Goal: Communication & Community: Ask a question

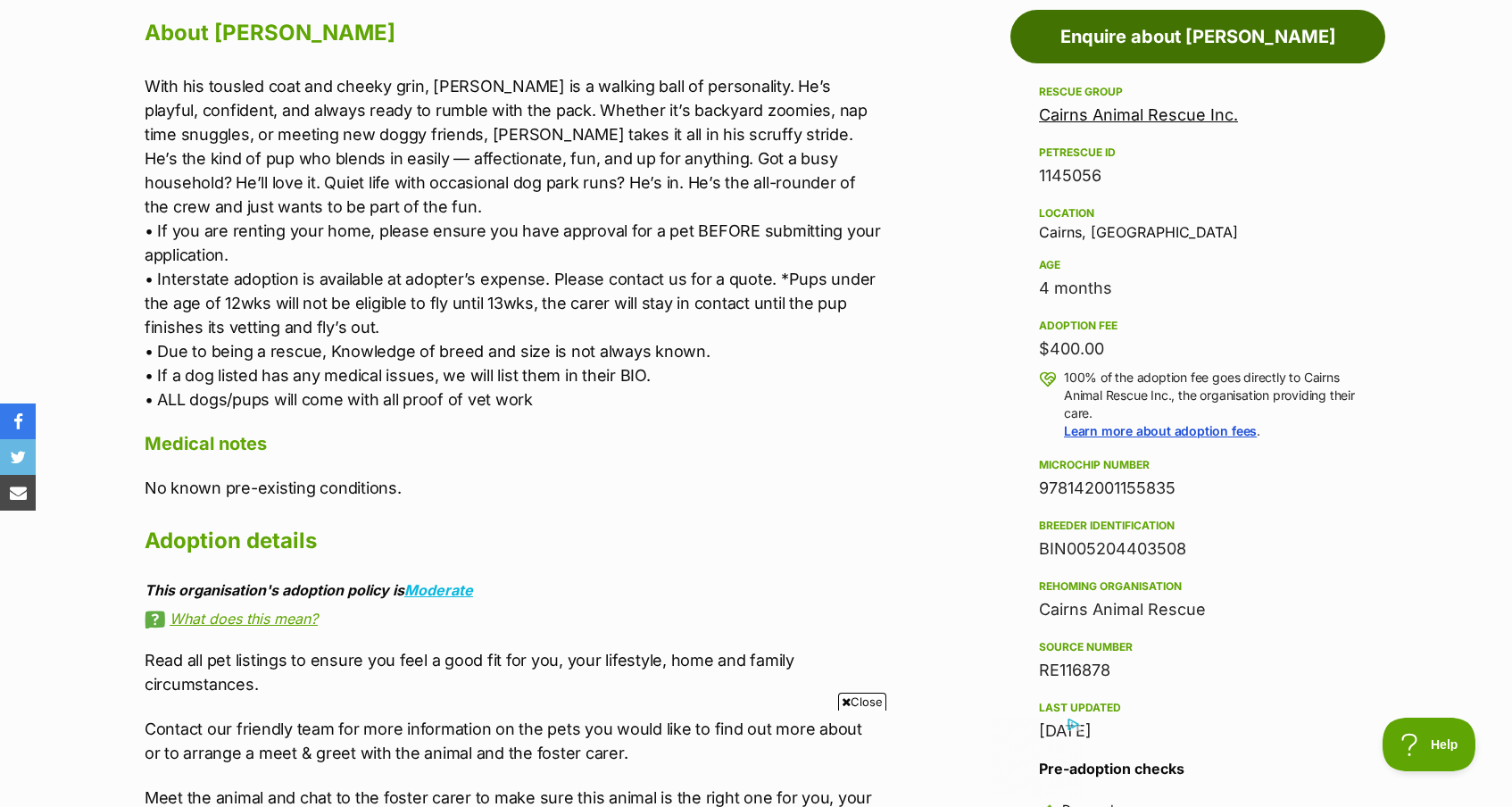
click at [1221, 52] on link "Enquire about [PERSON_NAME]" at bounding box center [1198, 36] width 375 height 54
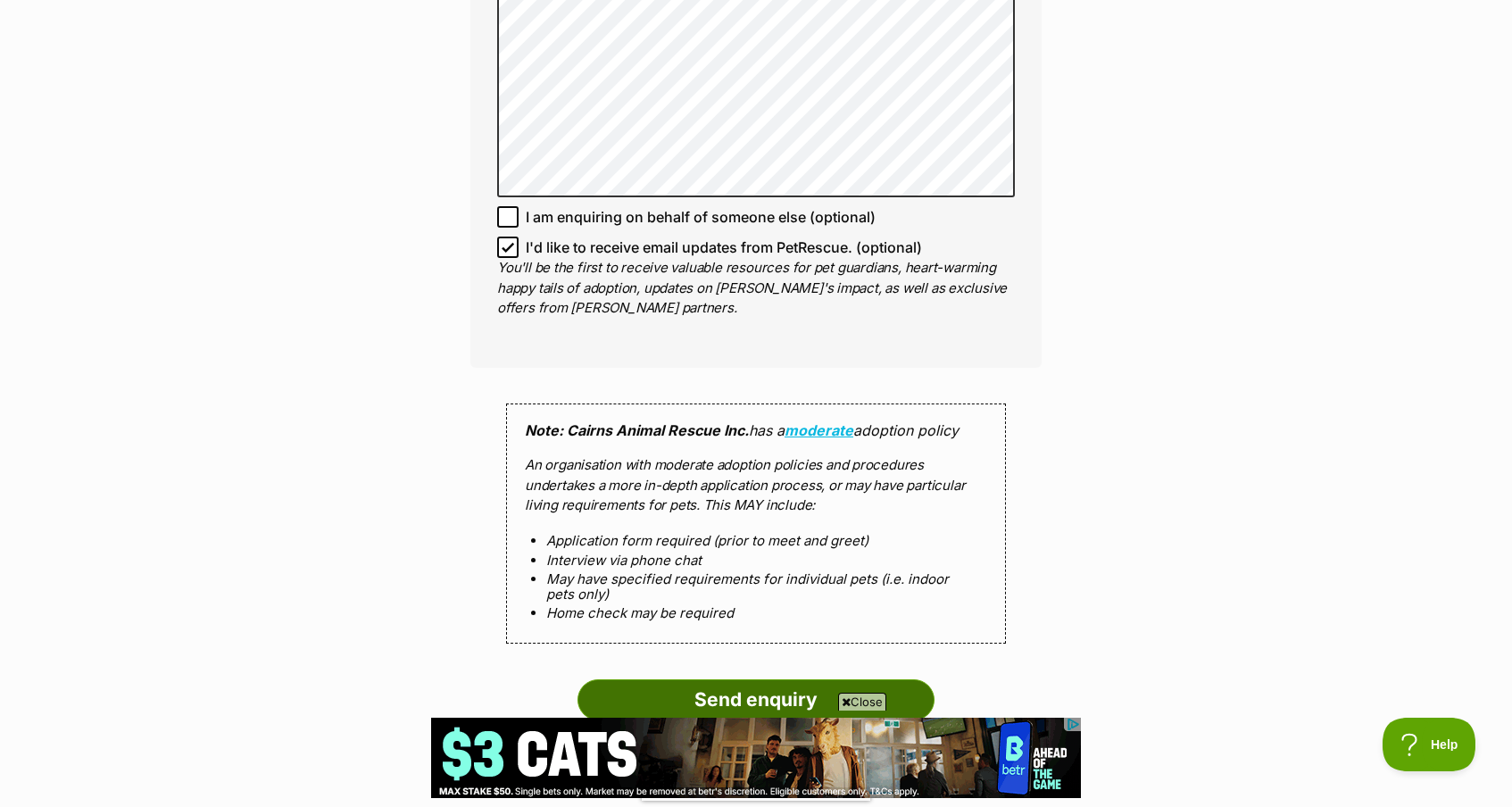
click at [733, 695] on input "Send enquiry" at bounding box center [755, 701] width 357 height 41
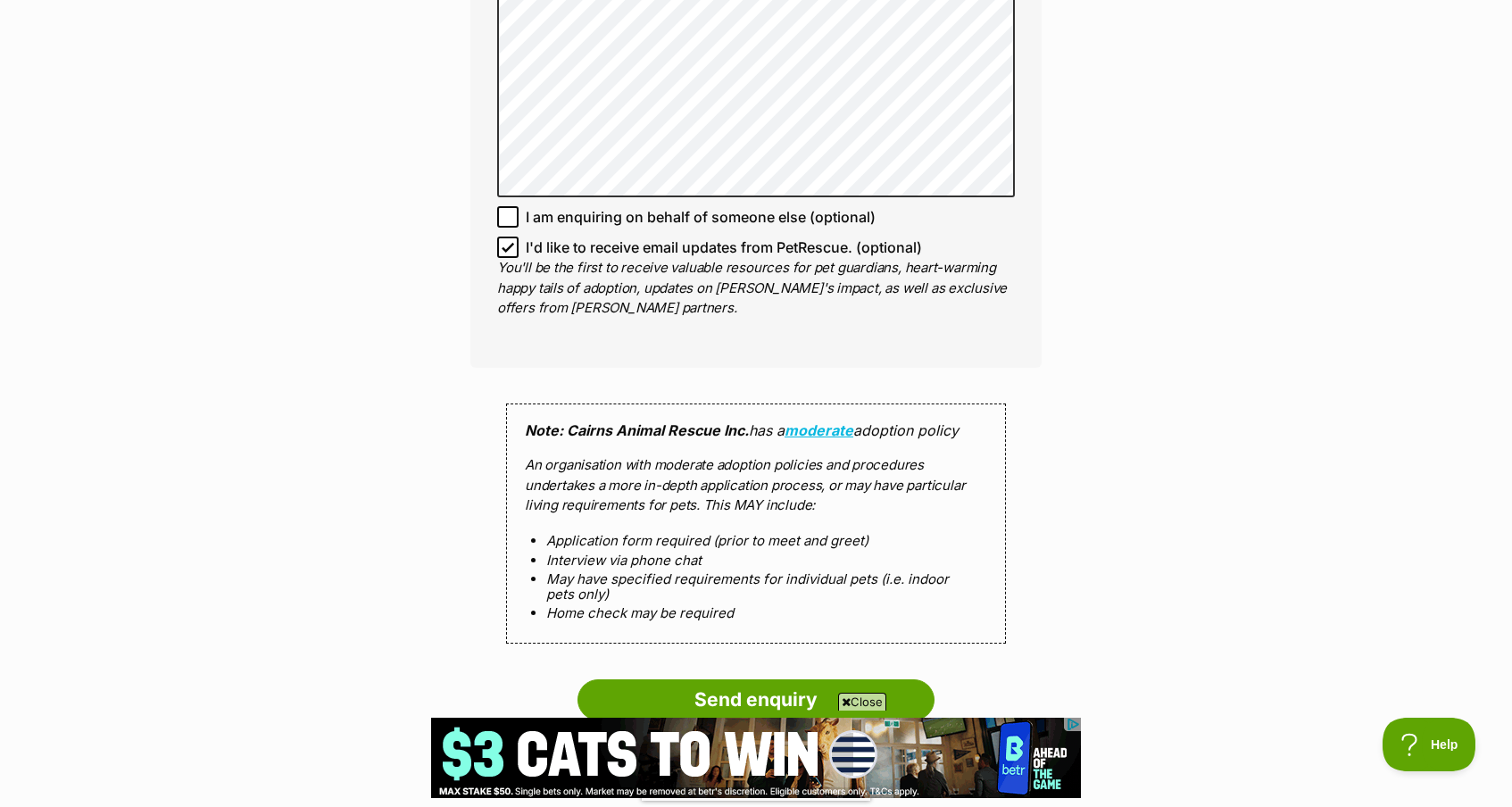
scroll to position [1185, 0]
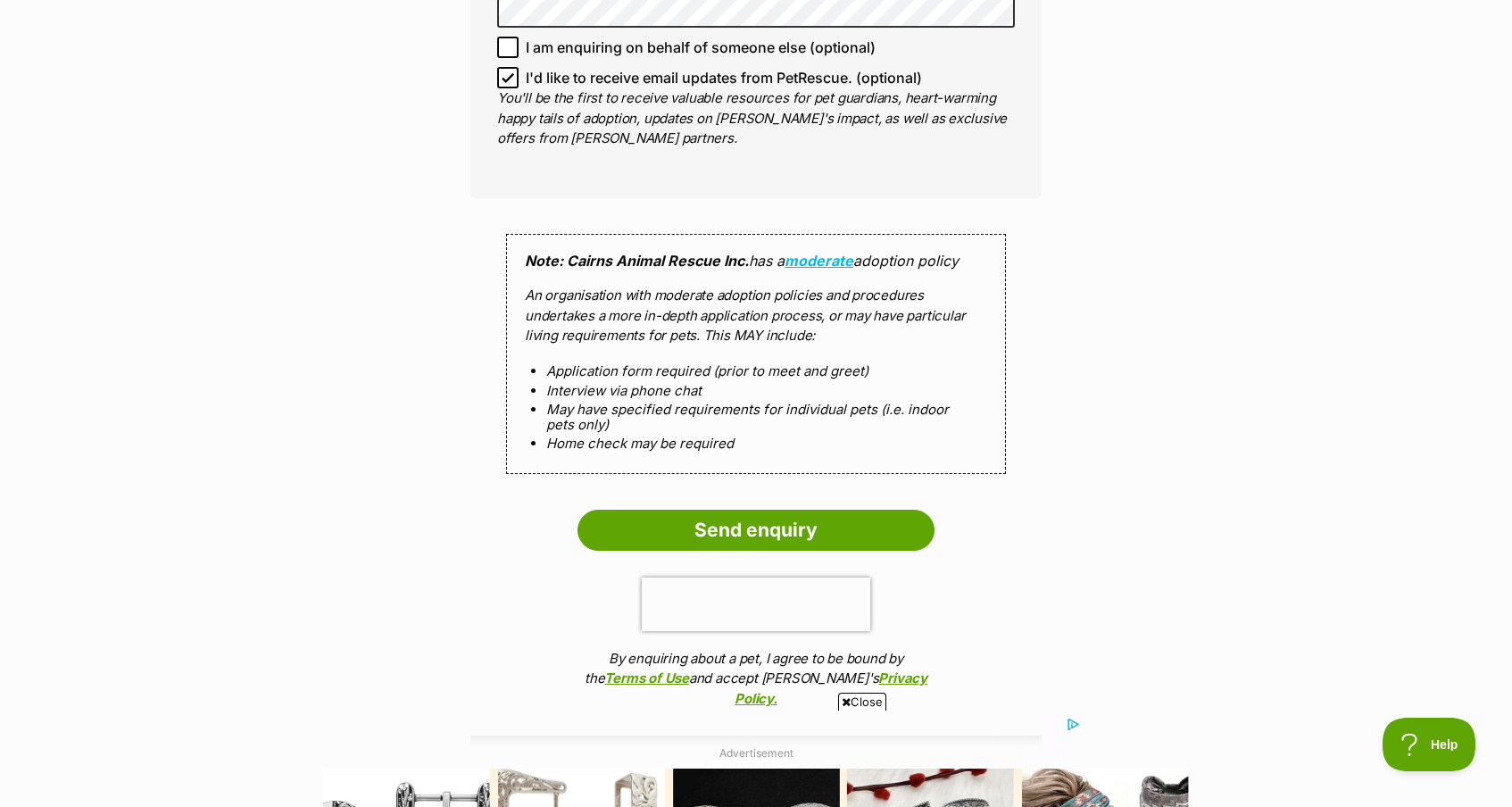
scroll to position [1848, 0]
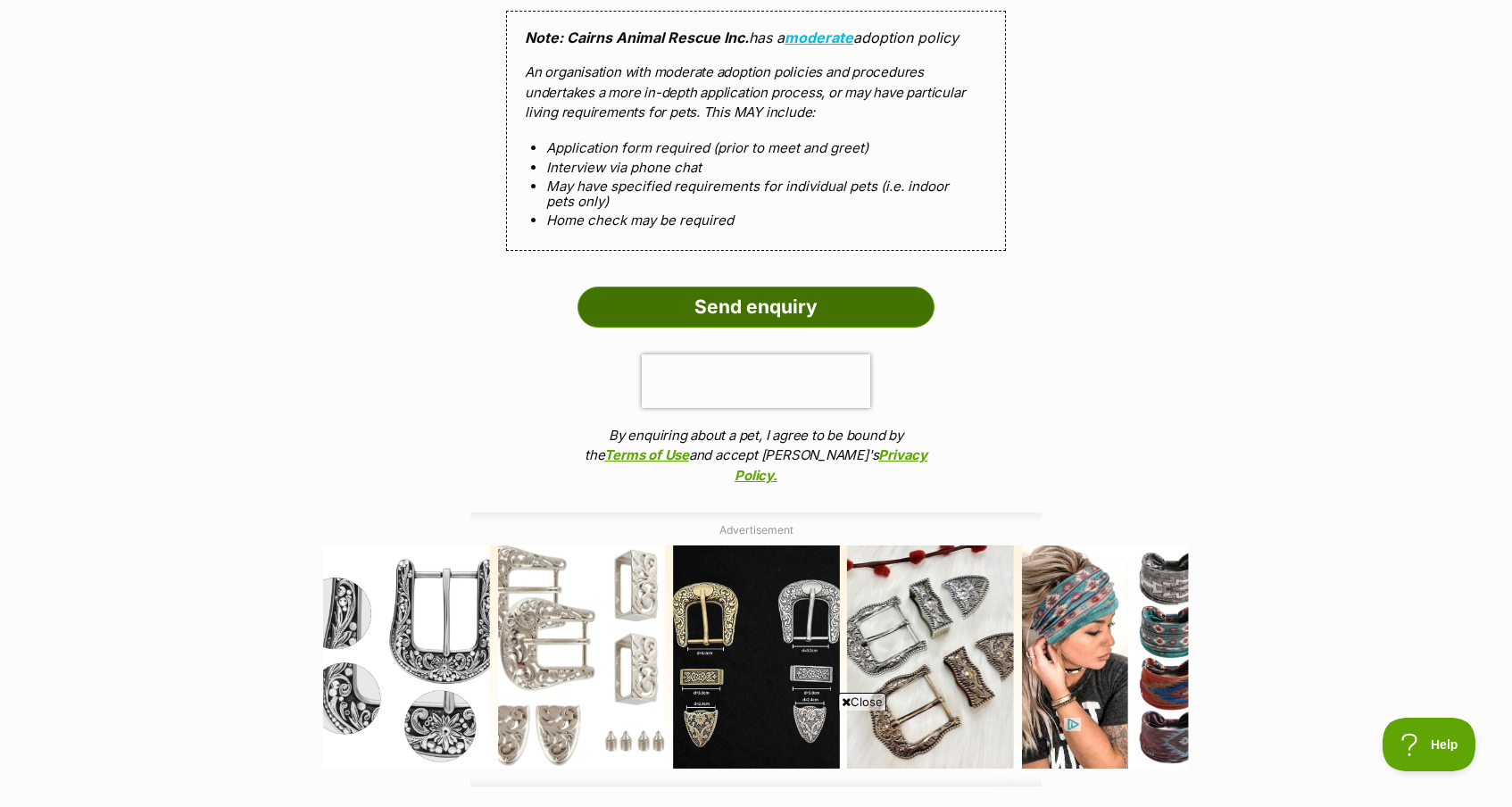
click at [721, 316] on input "Send enquiry" at bounding box center [755, 307] width 357 height 41
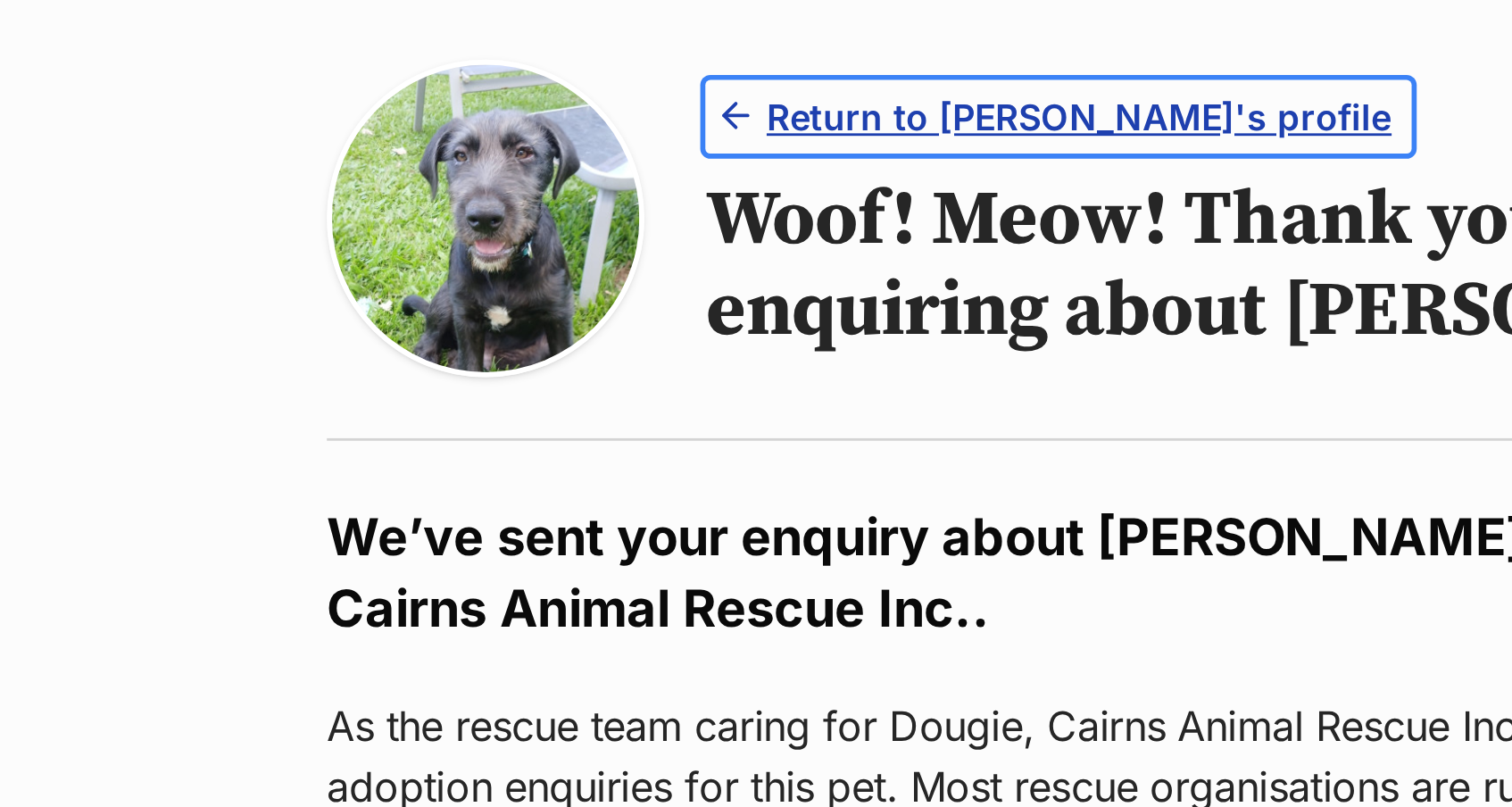
click at [697, 191] on span "Return to Dougie's profile" at bounding box center [745, 190] width 219 height 19
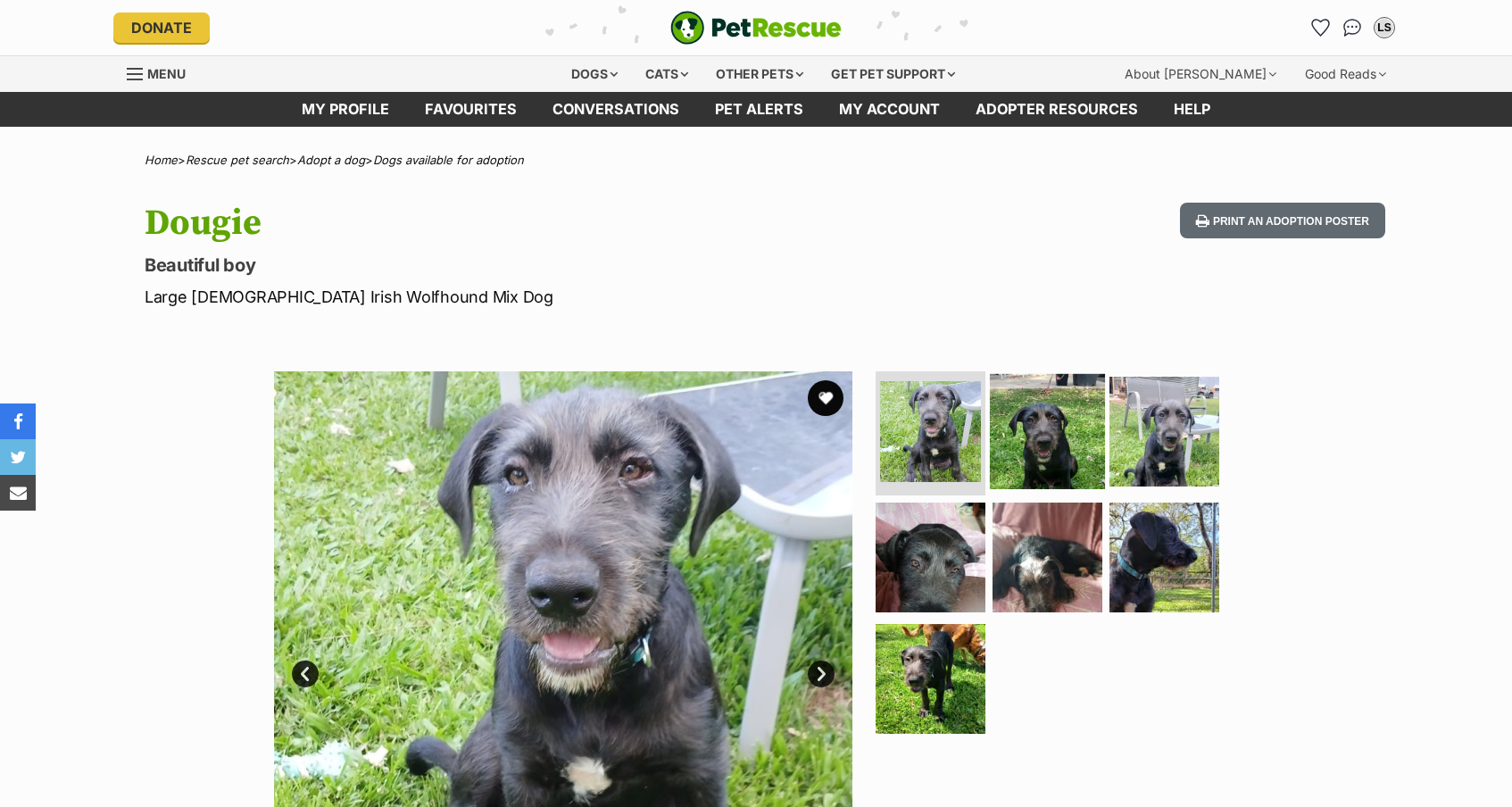
click at [1032, 450] on img at bounding box center [1048, 430] width 115 height 115
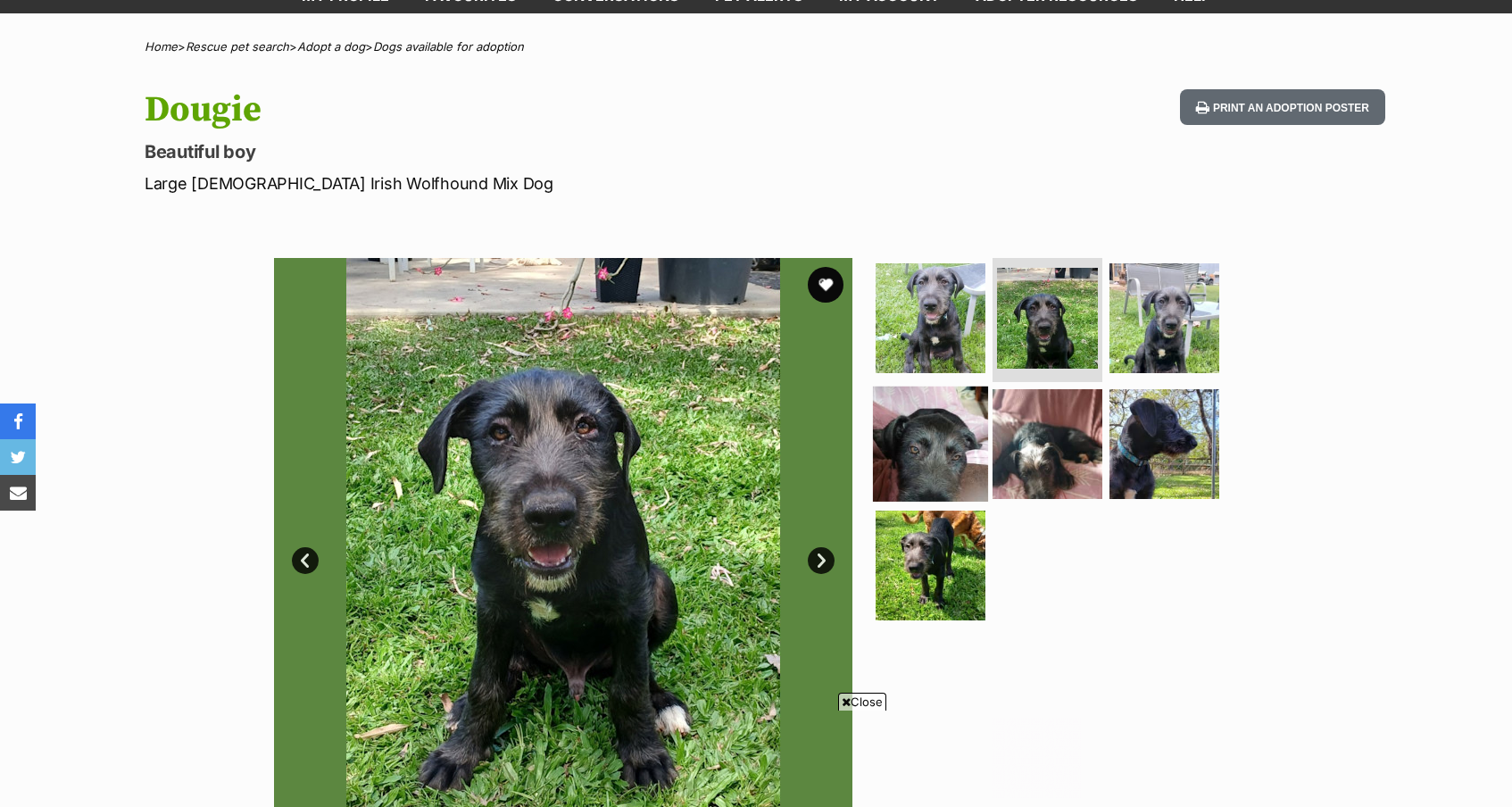
click at [939, 453] on img at bounding box center [930, 444] width 115 height 115
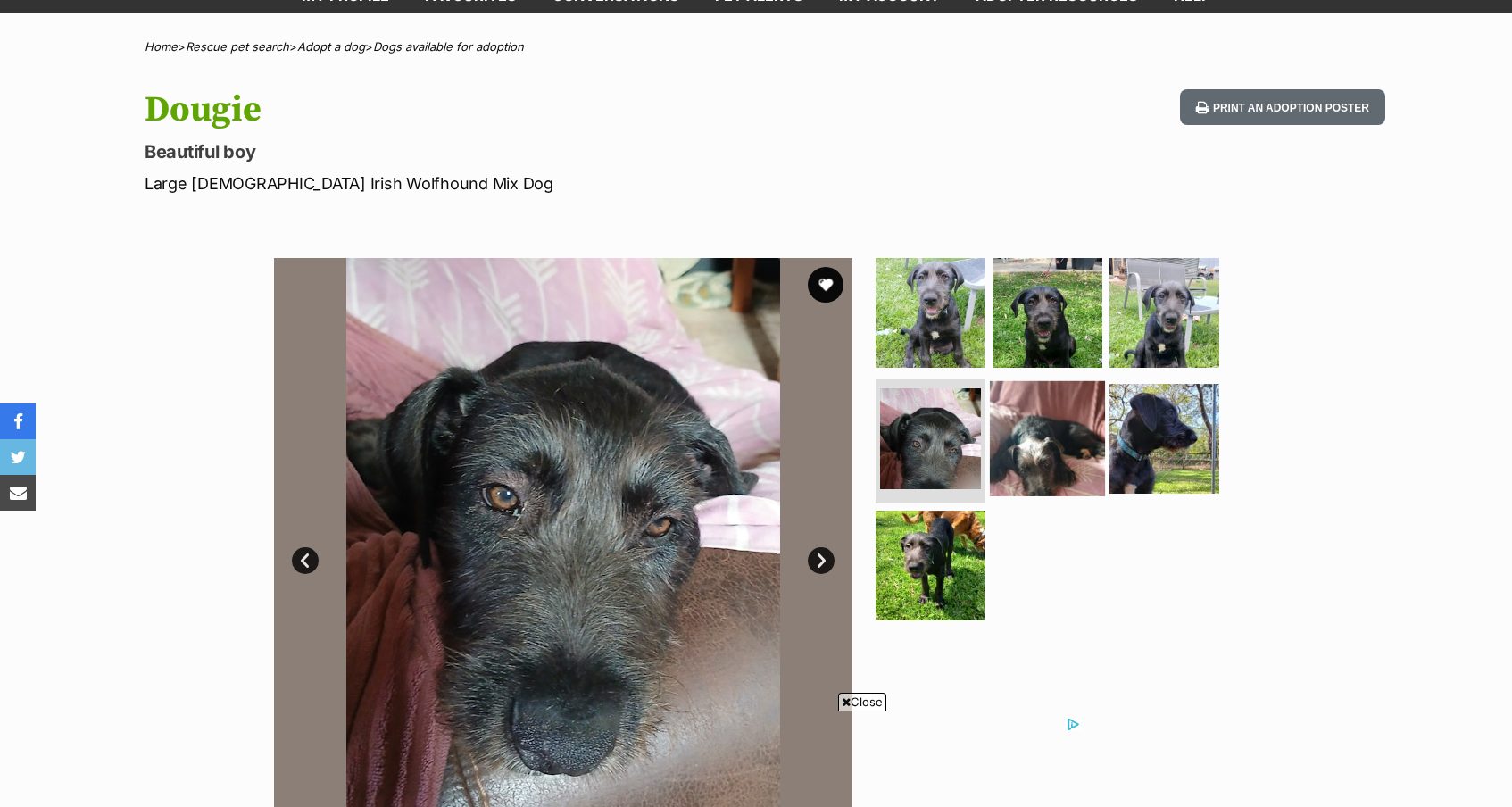
click at [1038, 451] on img at bounding box center [1048, 439] width 115 height 115
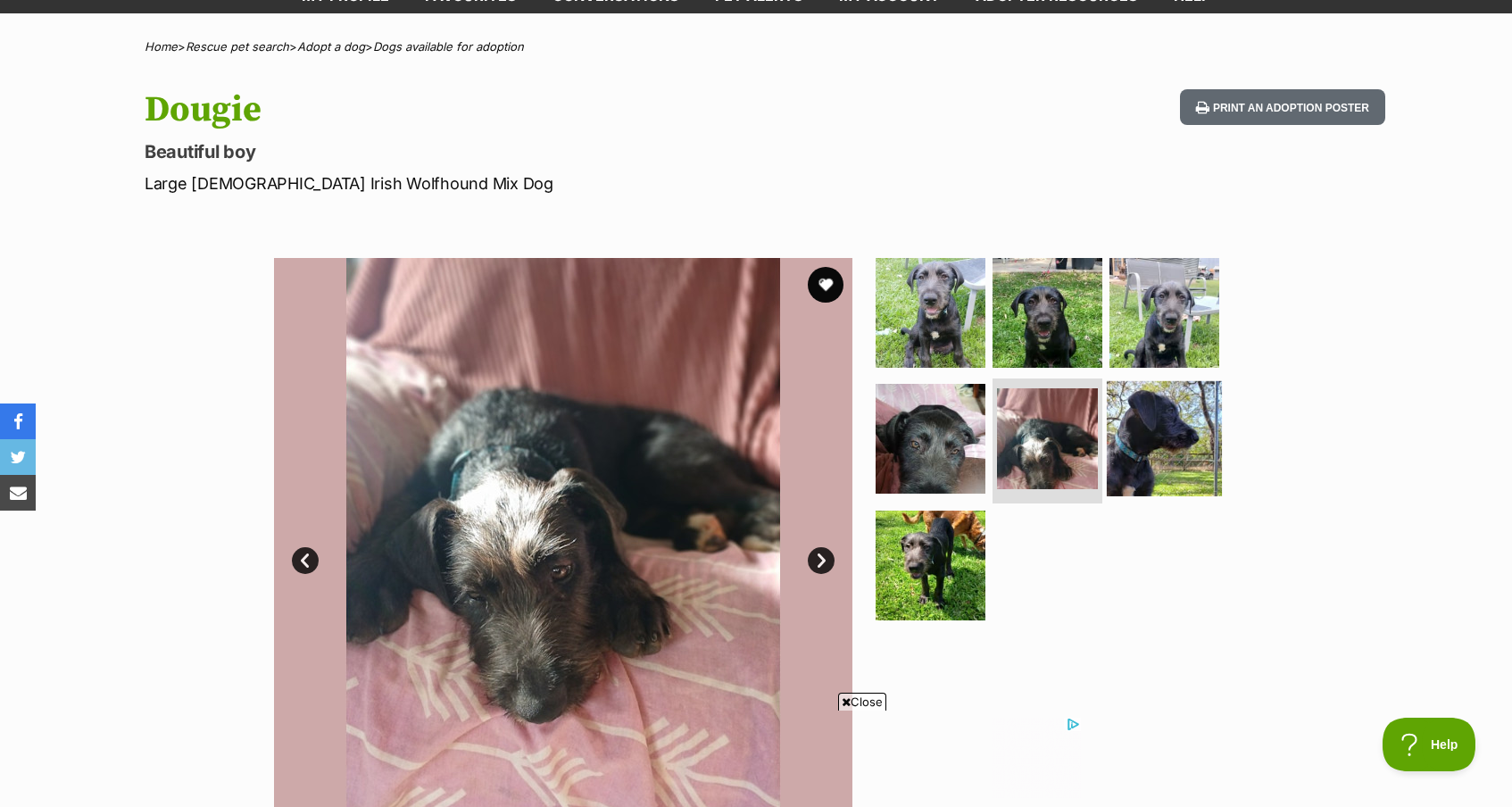
click at [1129, 470] on img at bounding box center [1165, 439] width 115 height 115
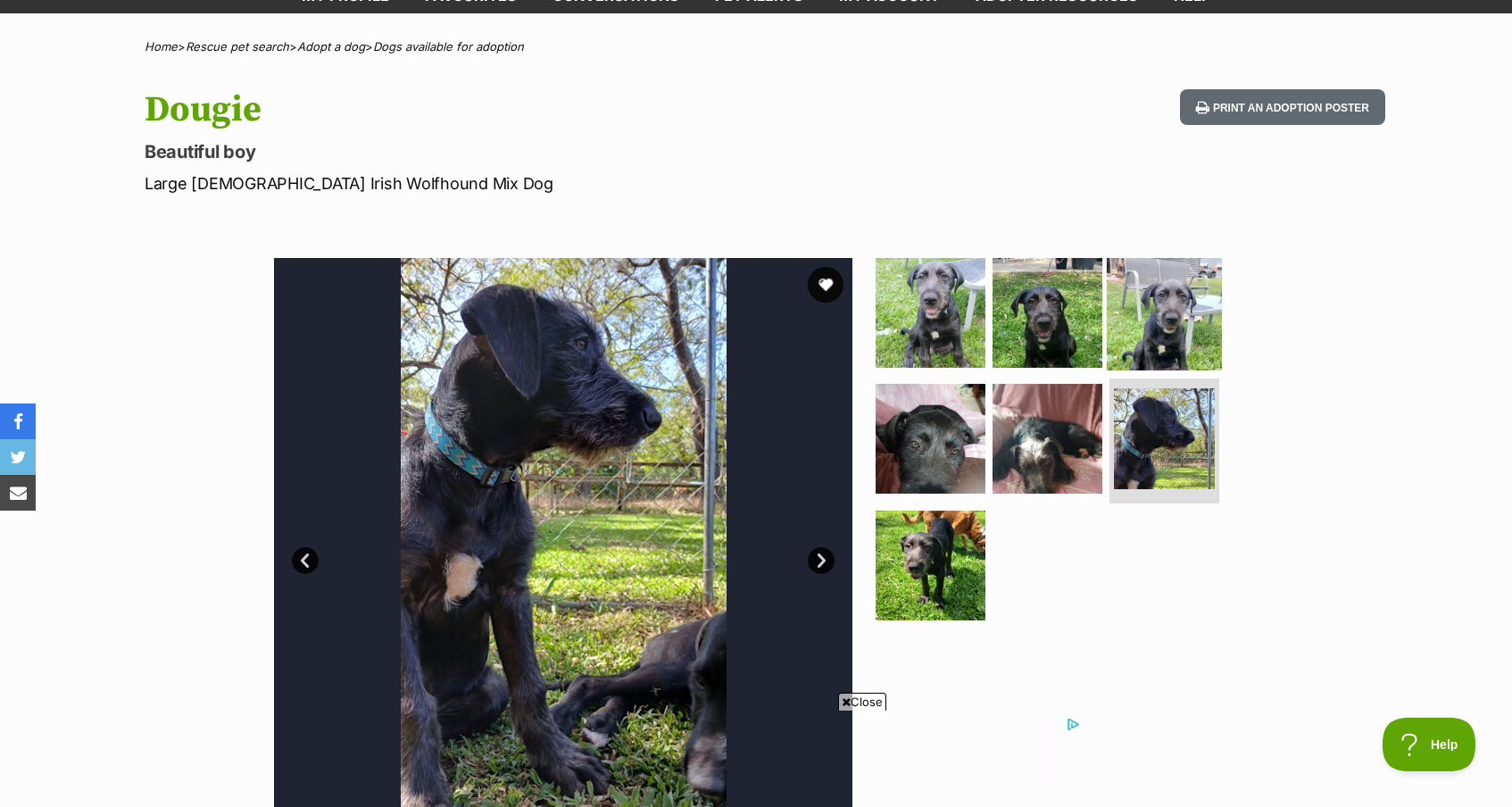
click at [1167, 302] on img at bounding box center [1165, 312] width 115 height 115
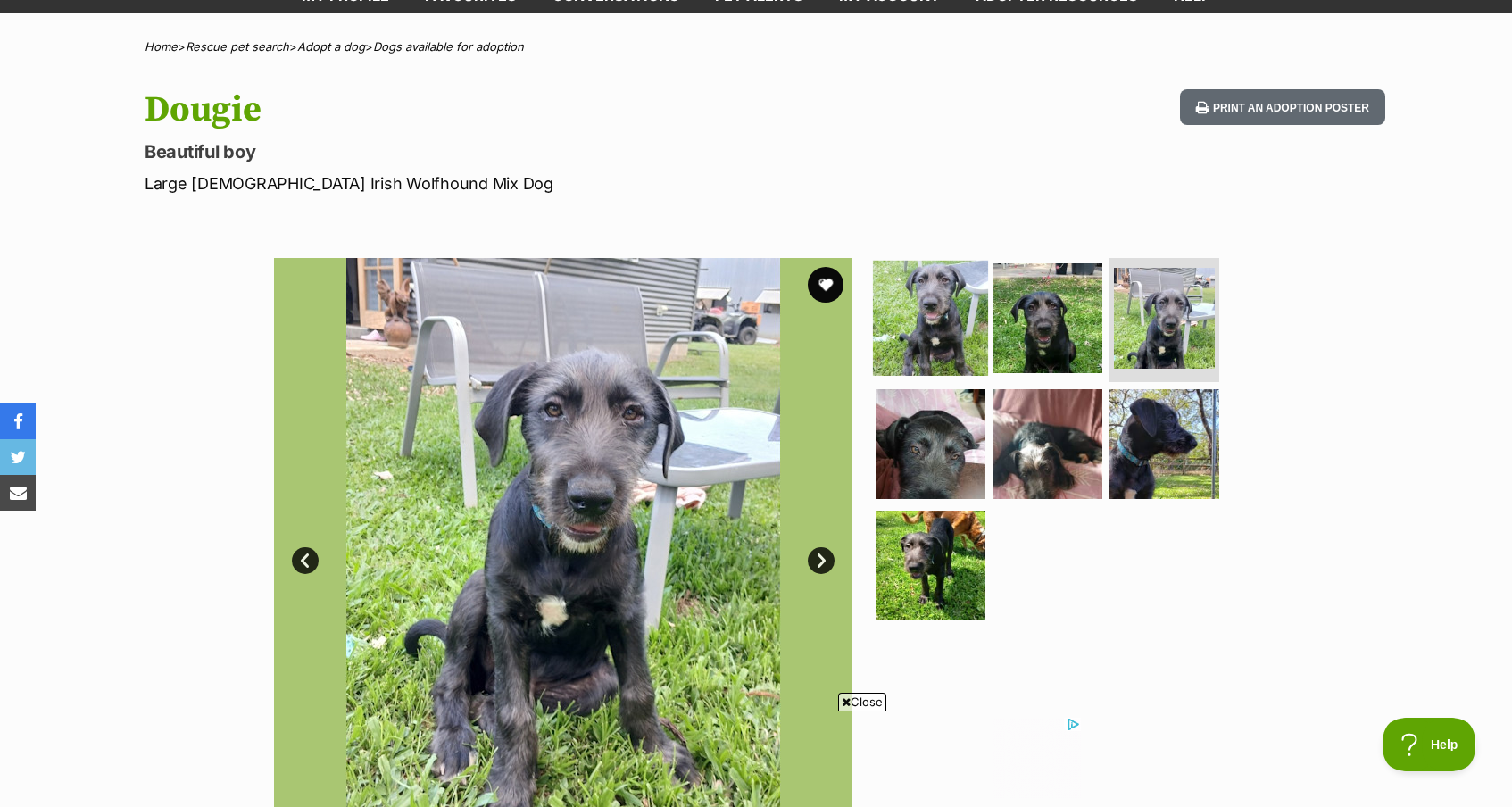
click at [919, 314] on img at bounding box center [930, 317] width 115 height 115
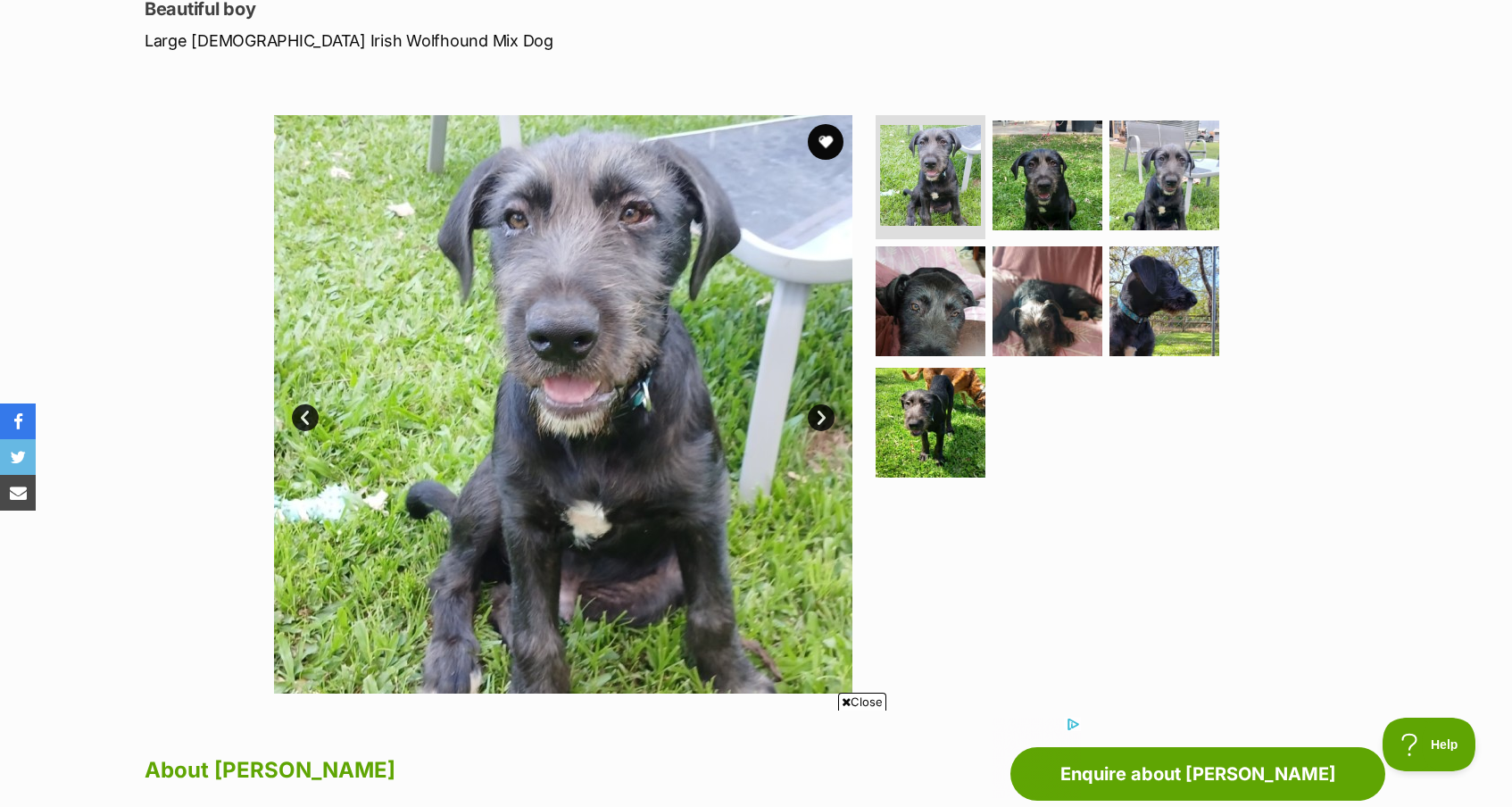
scroll to position [257, 0]
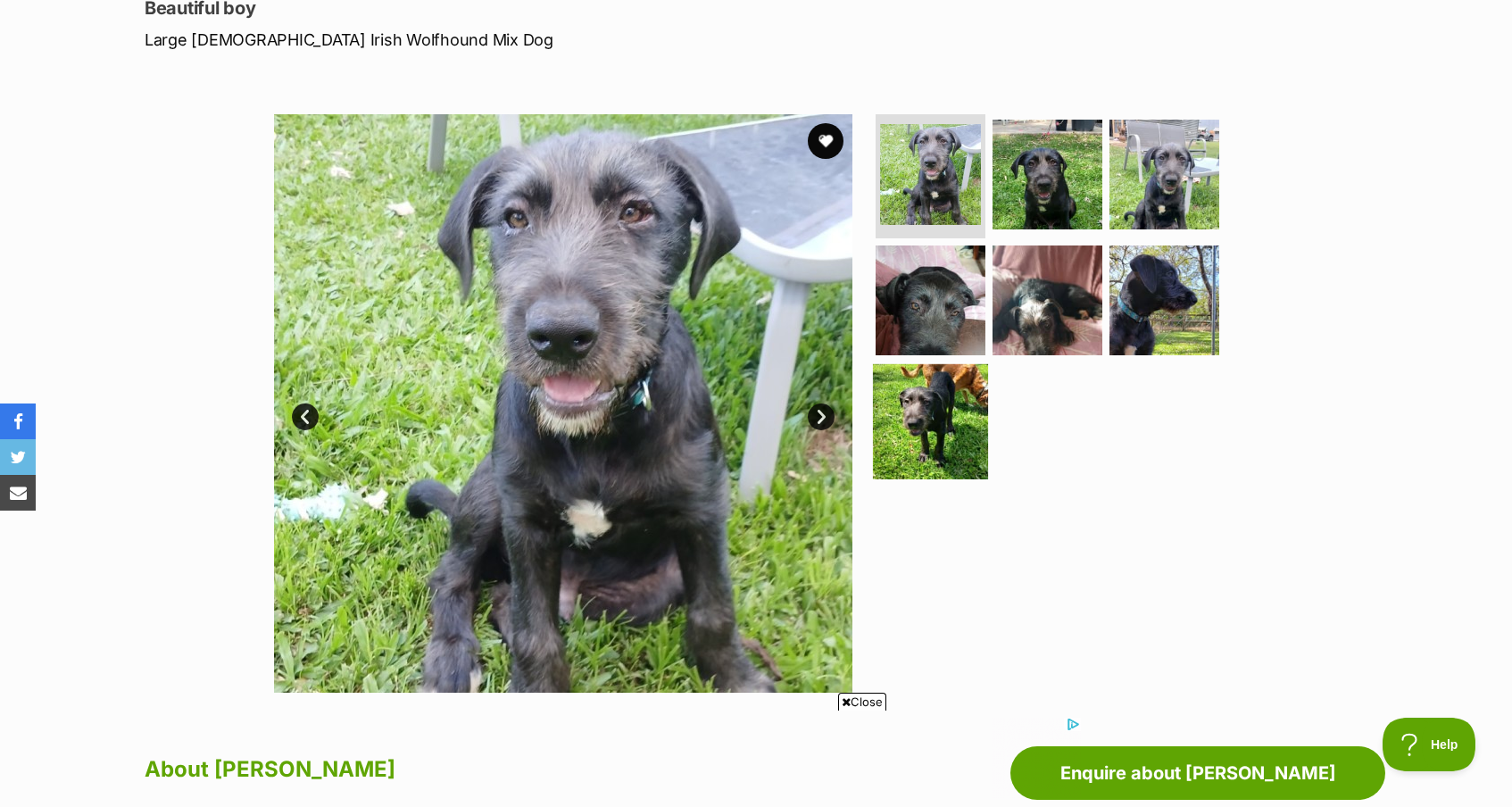
click at [946, 444] on img at bounding box center [930, 422] width 115 height 115
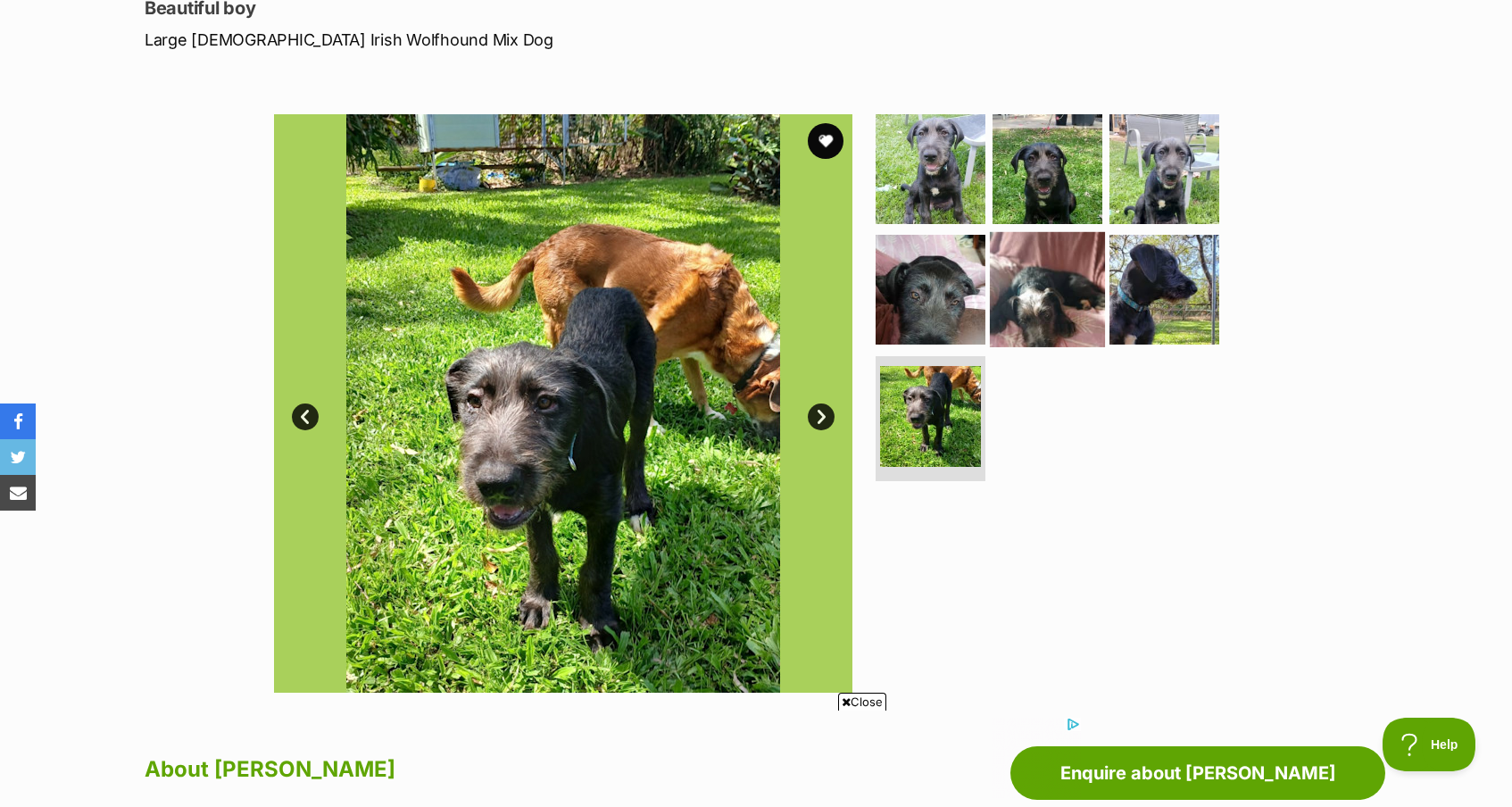
click at [1031, 320] on img at bounding box center [1048, 290] width 115 height 115
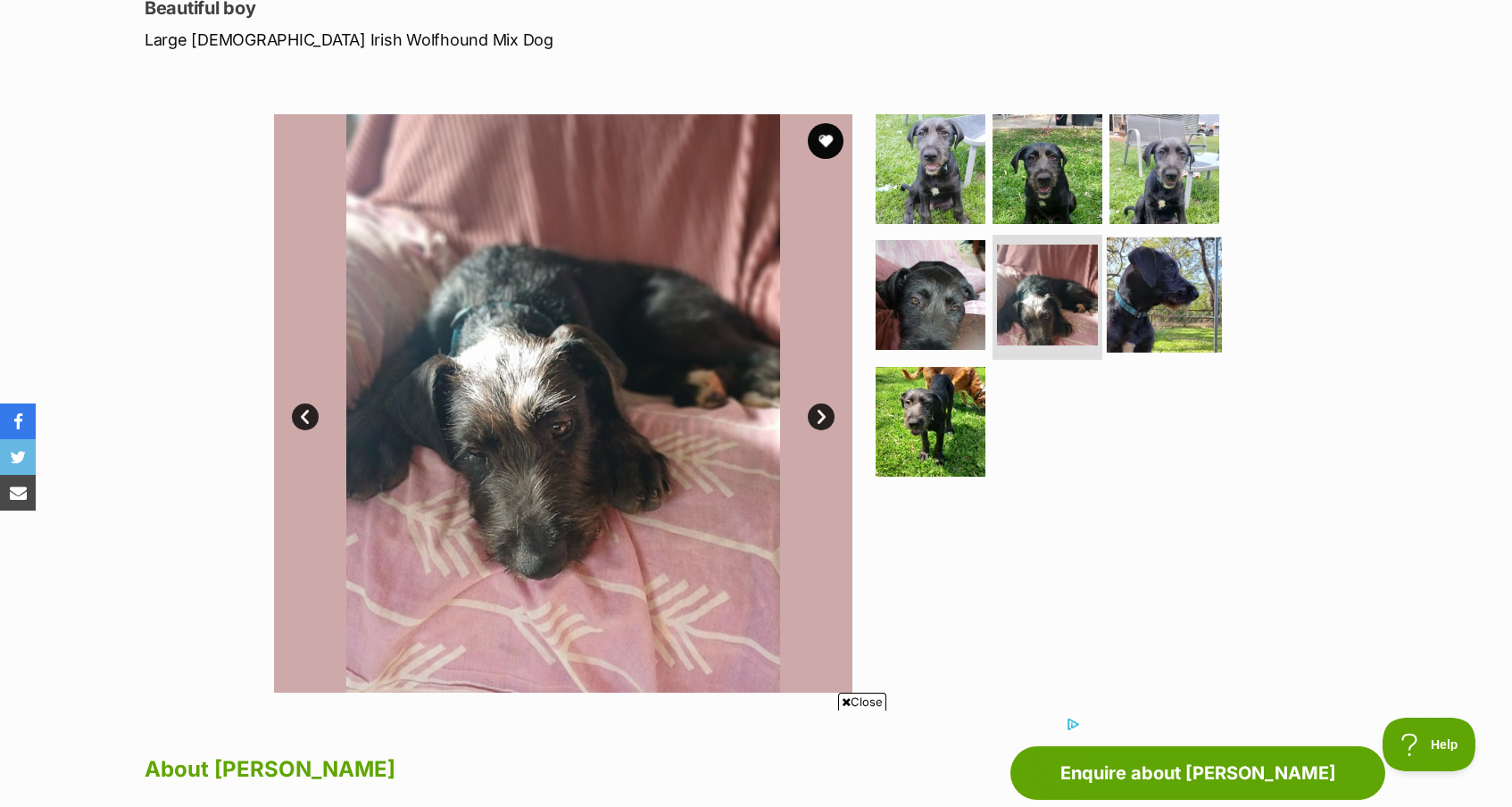
click at [1136, 316] on img at bounding box center [1165, 295] width 115 height 115
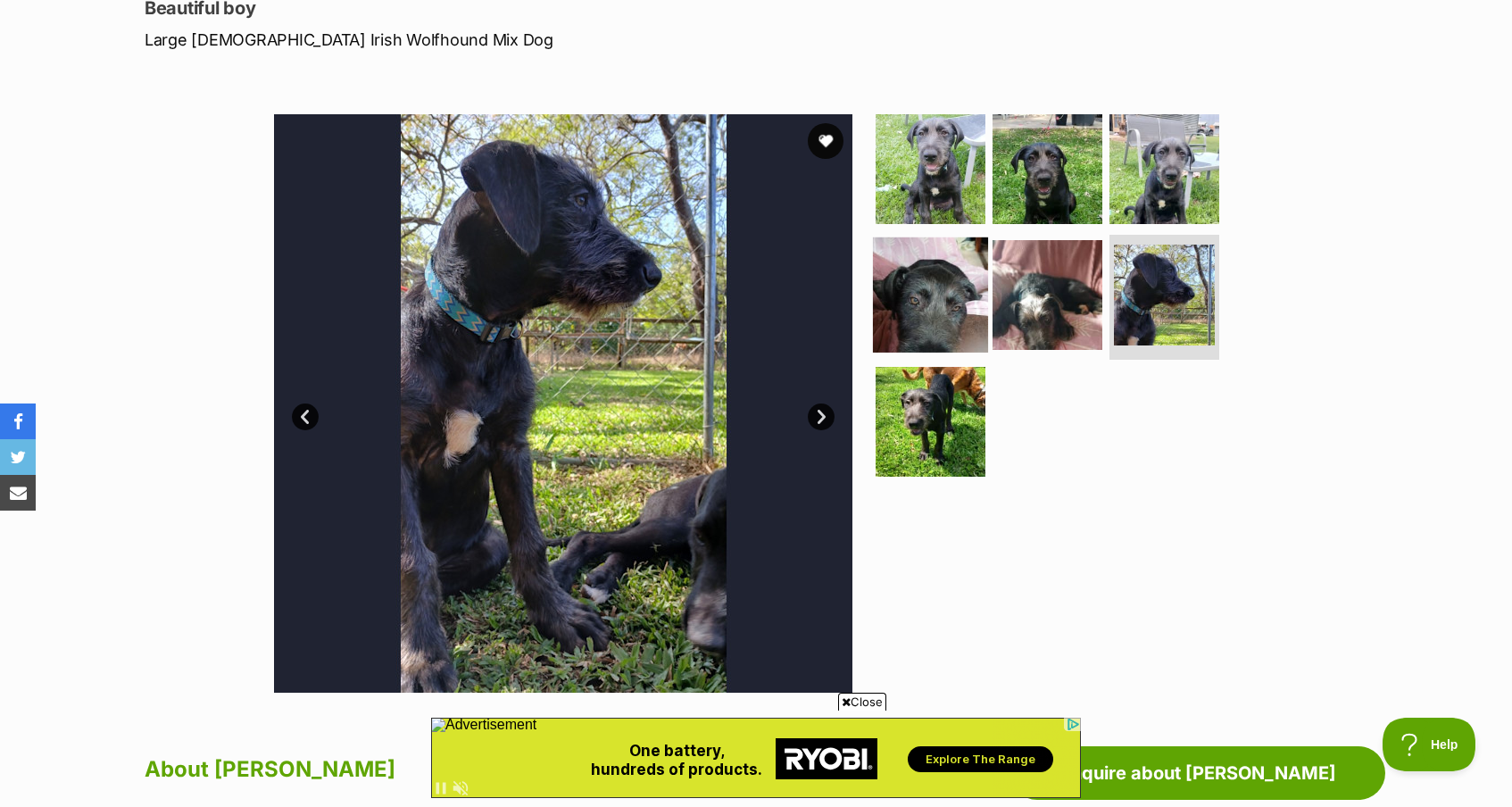
scroll to position [0, 0]
click at [956, 324] on img at bounding box center [930, 295] width 115 height 115
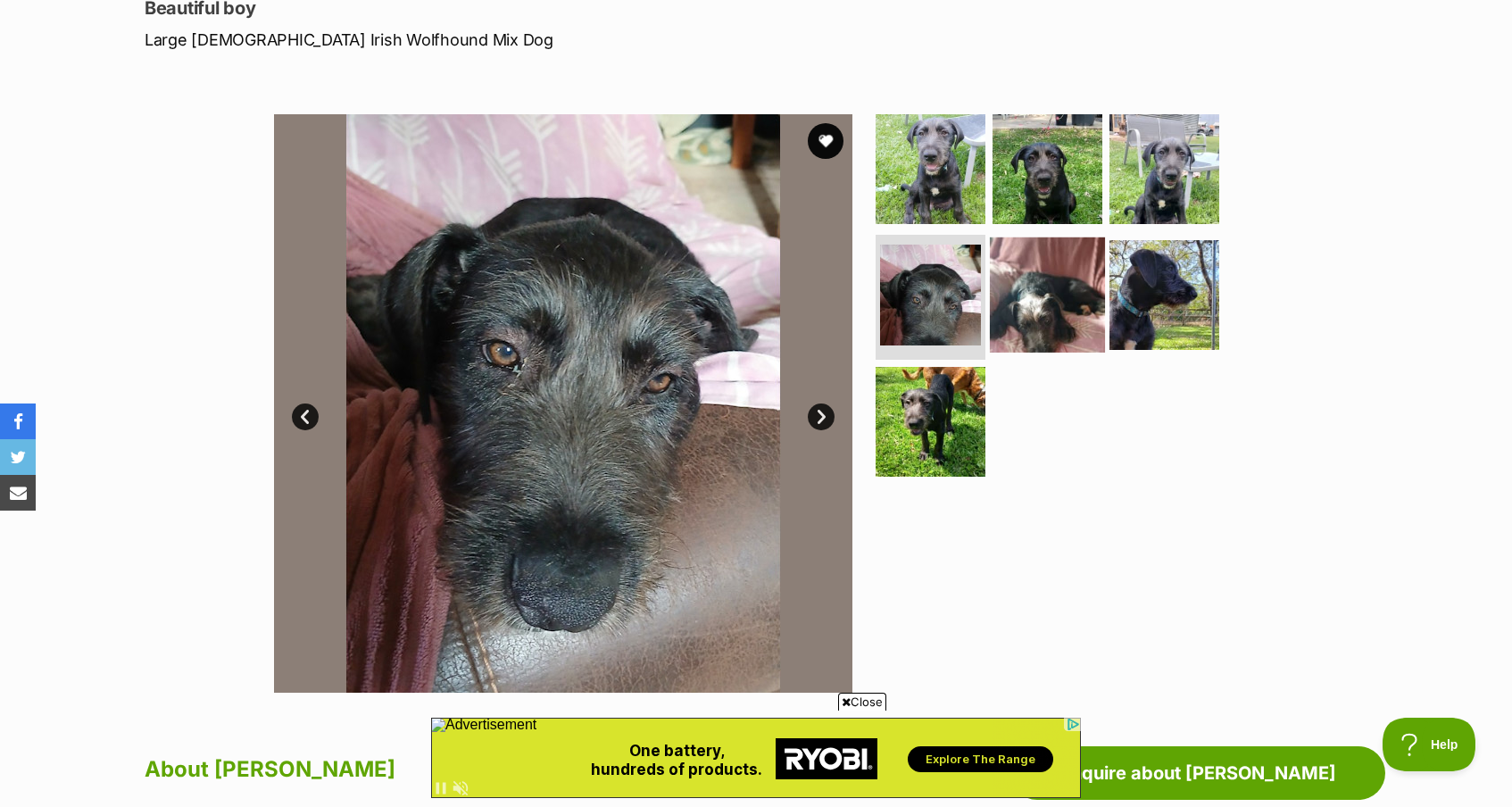
click at [1004, 318] on img at bounding box center [1048, 295] width 115 height 115
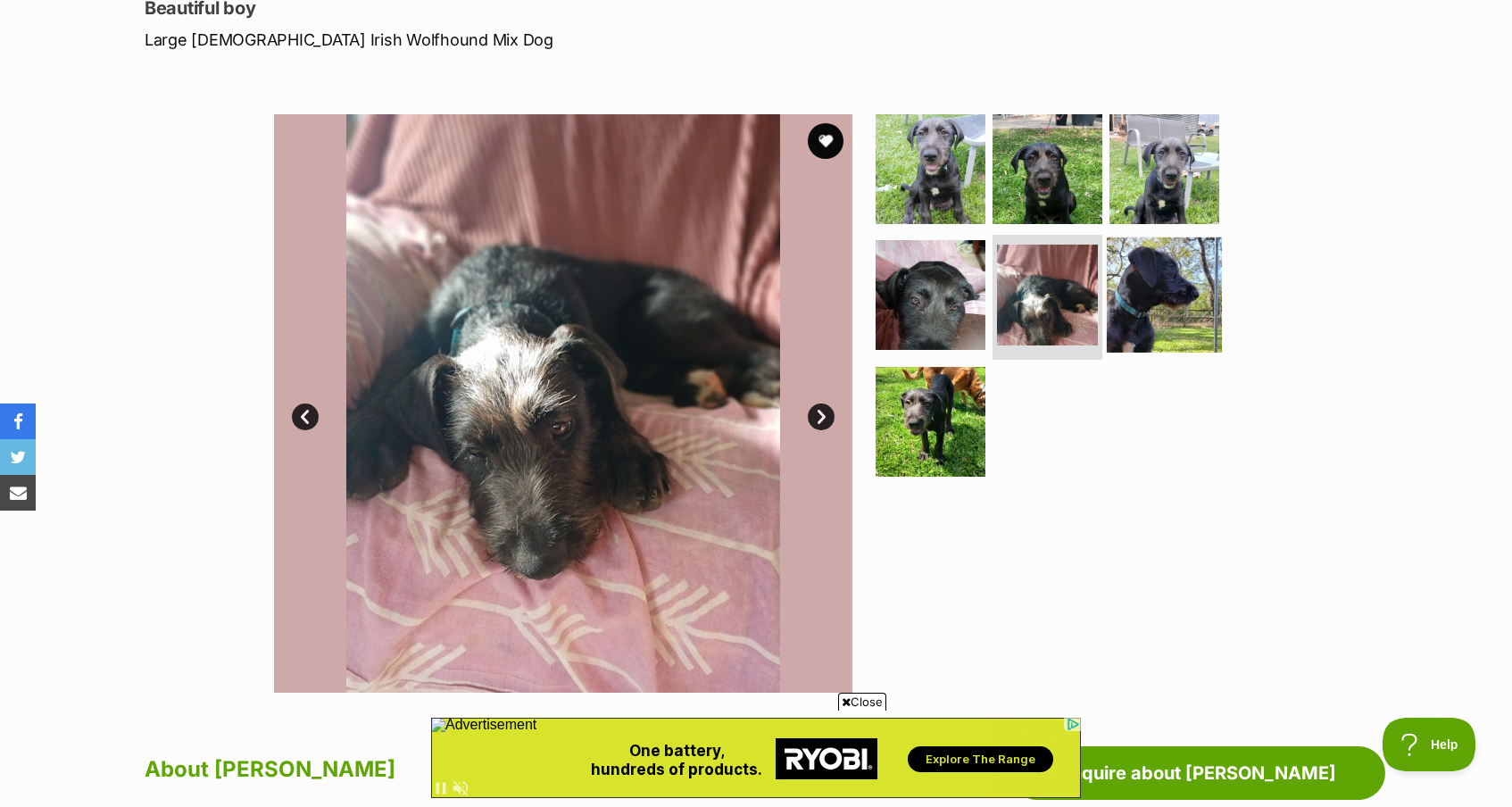
click at [1178, 315] on img at bounding box center [1165, 295] width 115 height 115
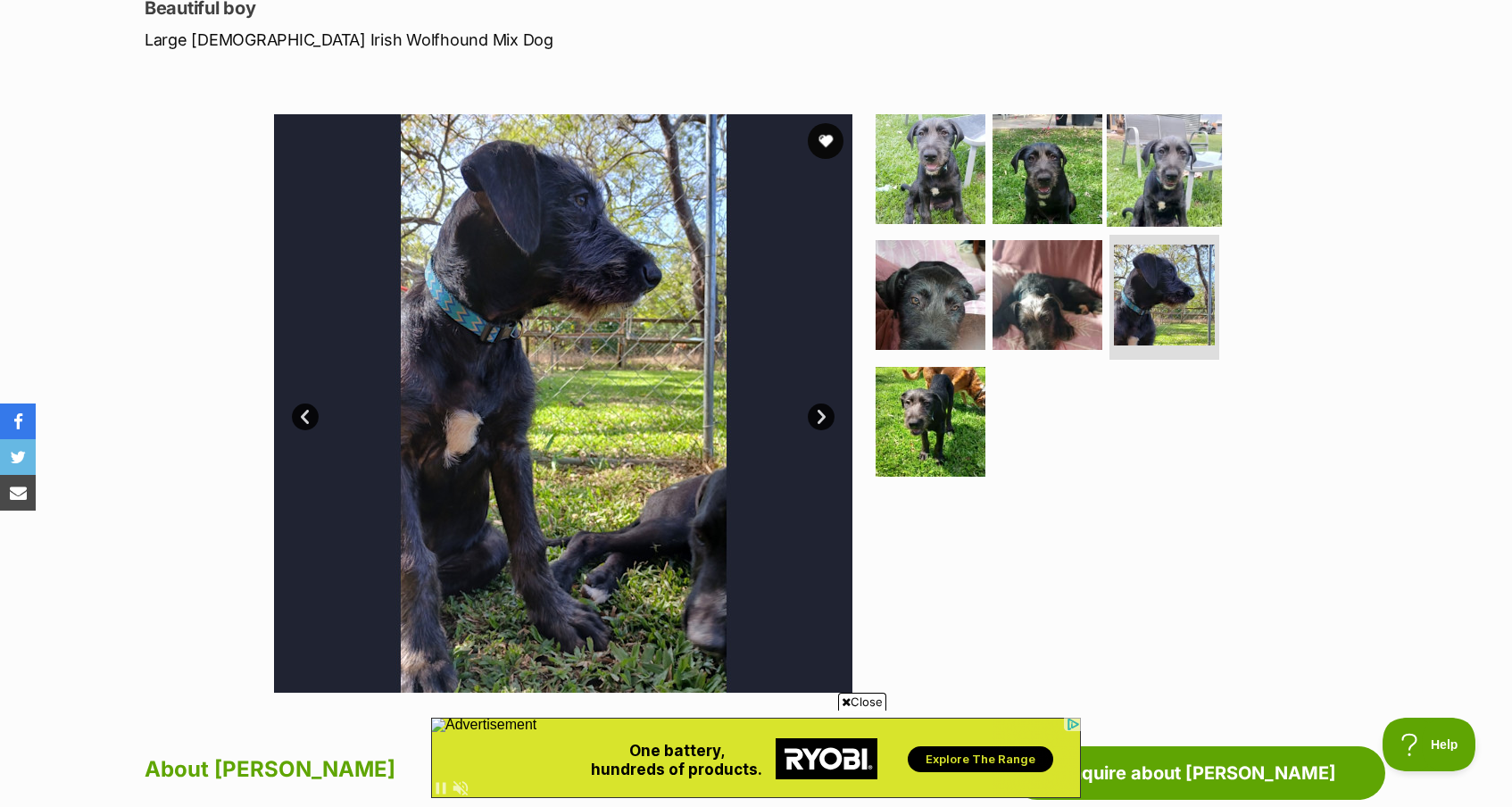
click at [1156, 166] on img at bounding box center [1165, 169] width 115 height 115
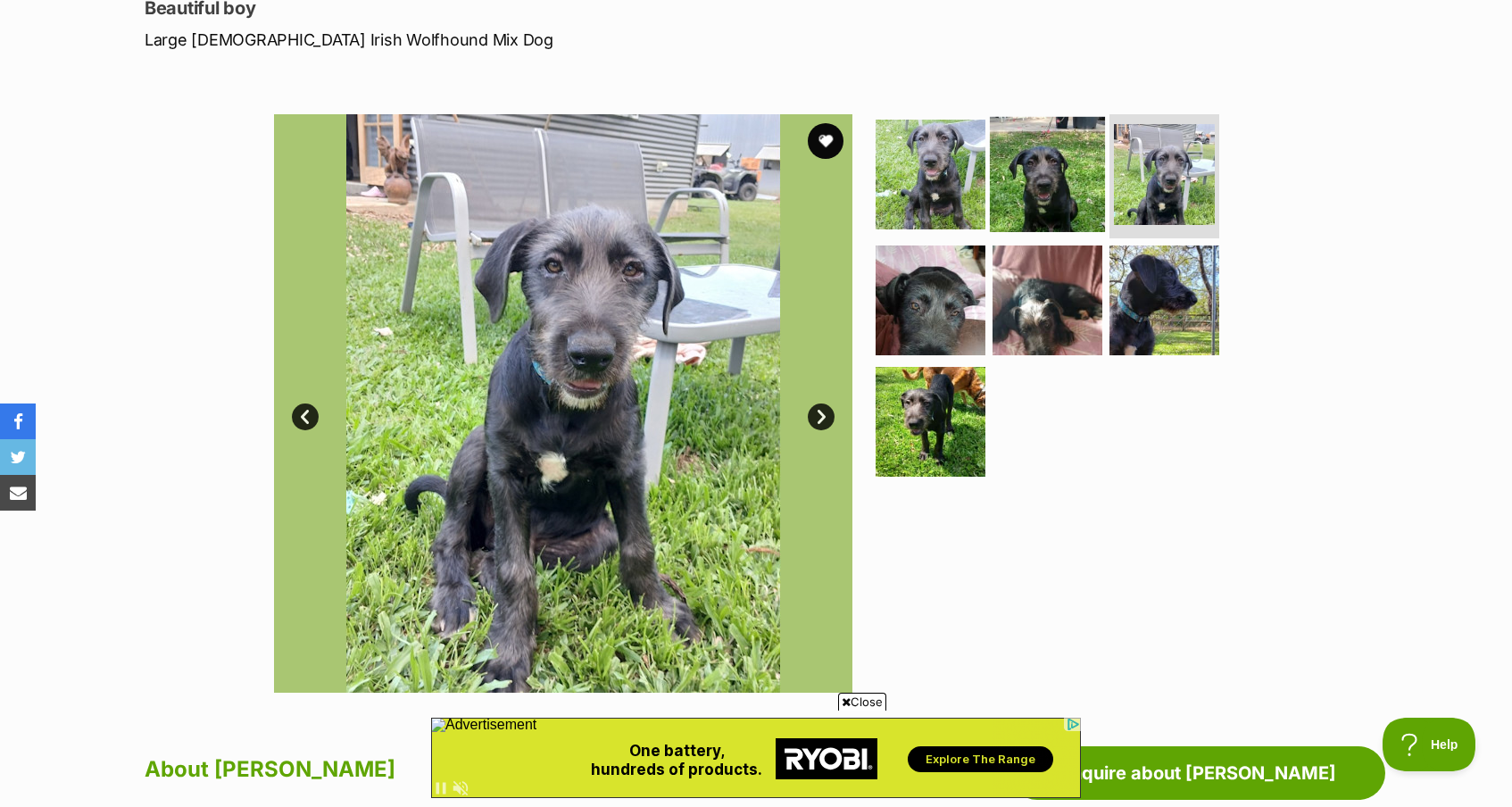
click at [1058, 176] on img at bounding box center [1048, 173] width 115 height 115
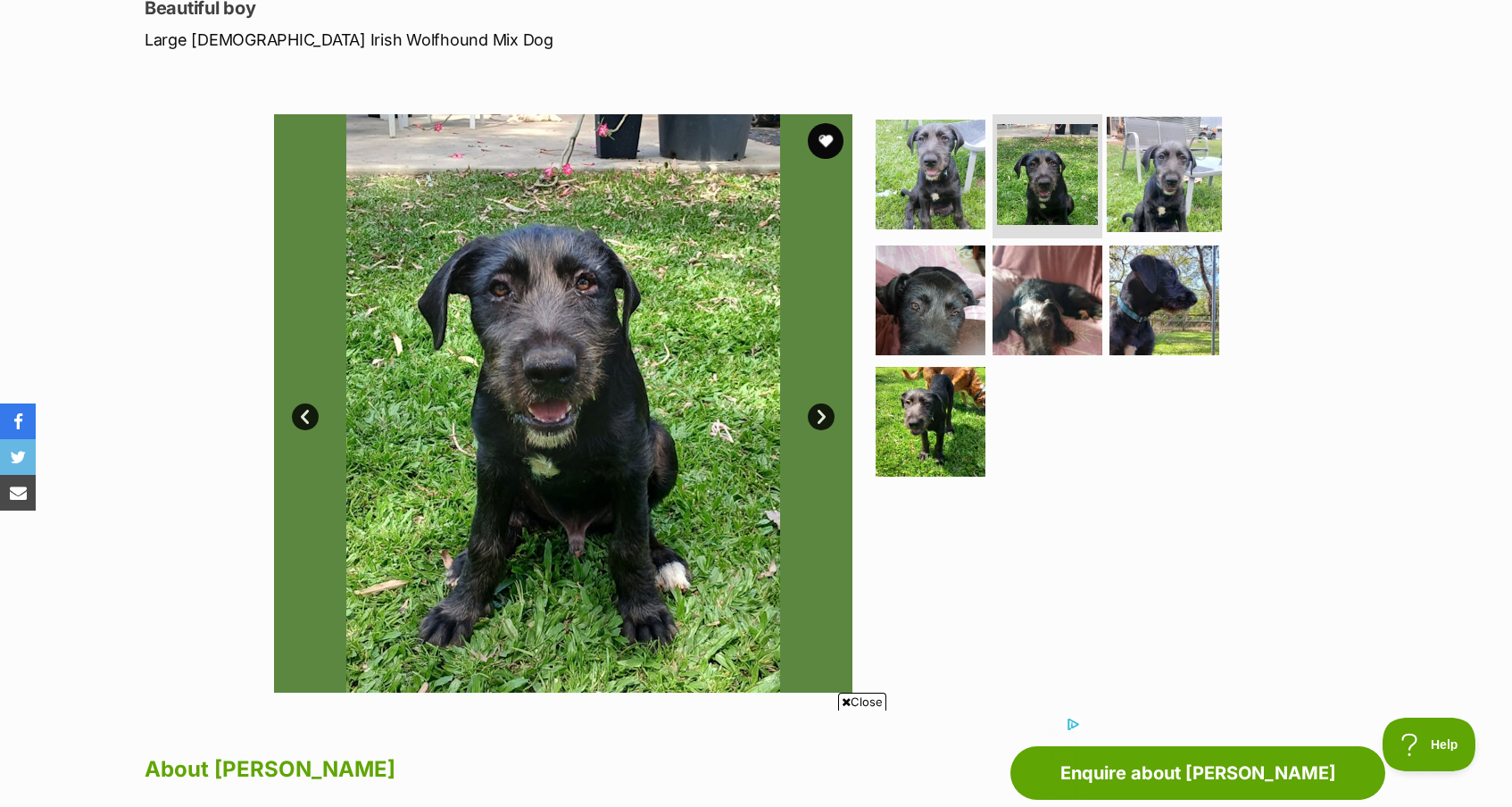
click at [1193, 182] on img at bounding box center [1165, 173] width 115 height 115
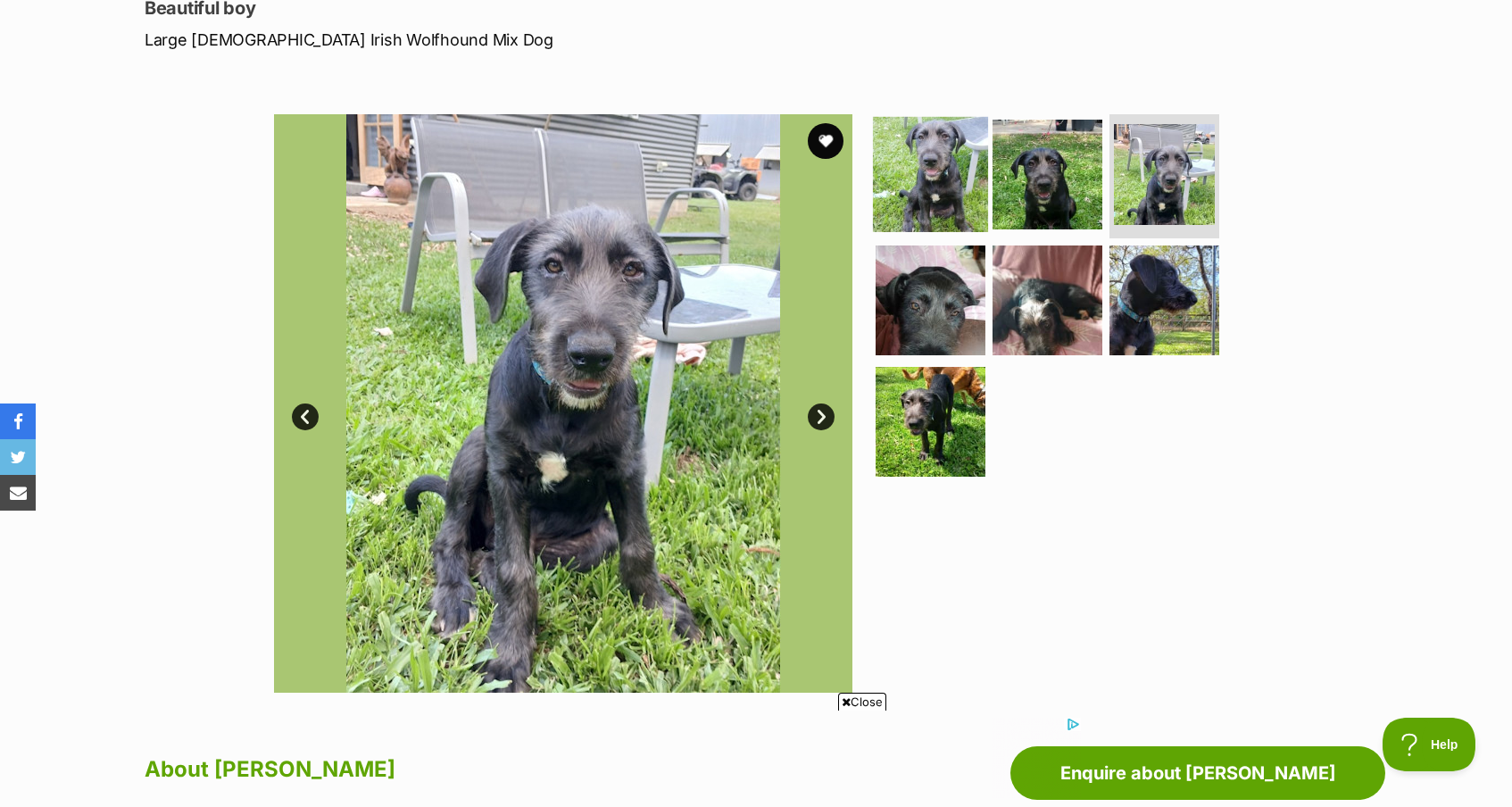
click at [954, 164] on img at bounding box center [930, 173] width 115 height 115
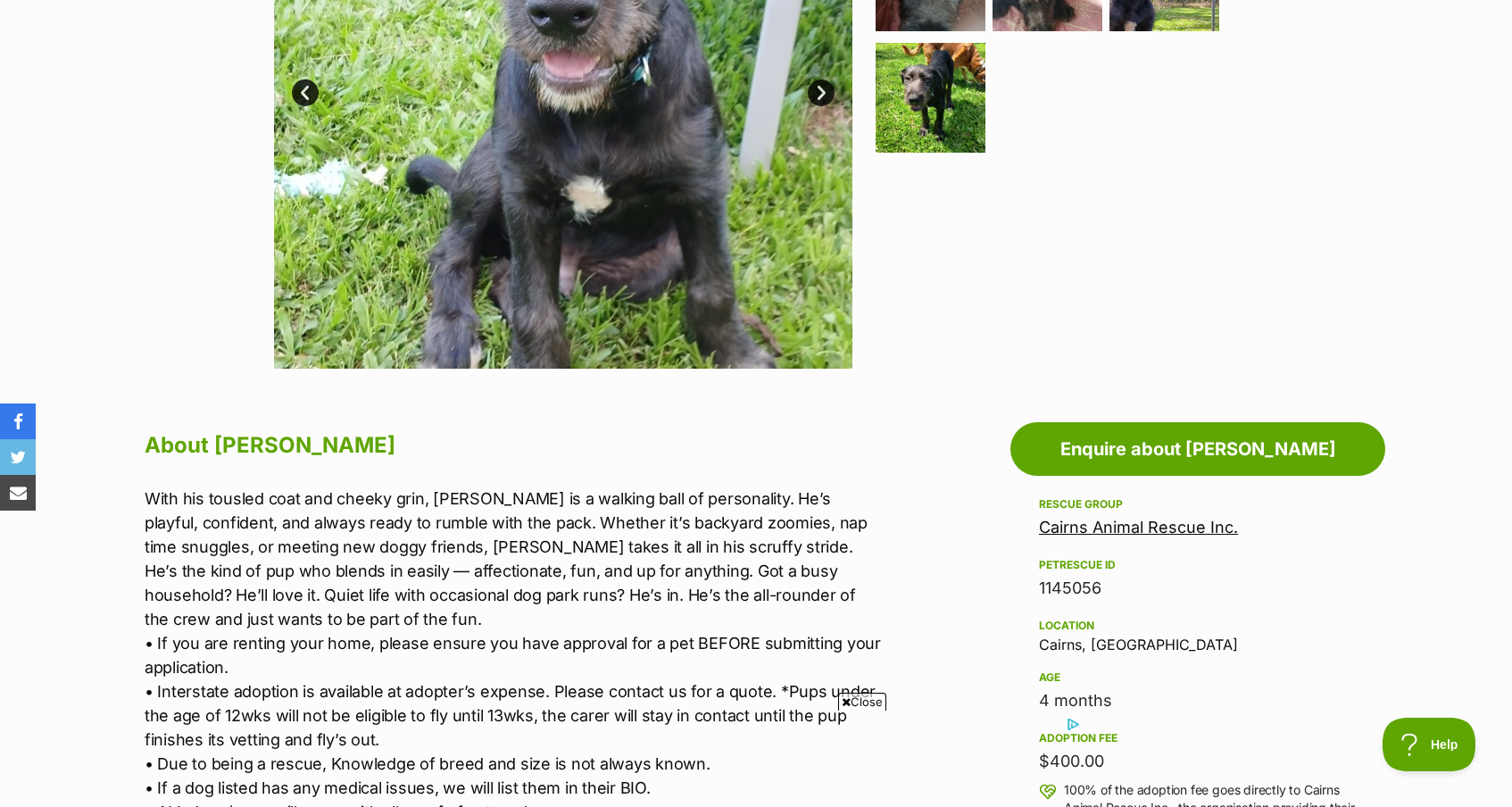
scroll to position [294, 0]
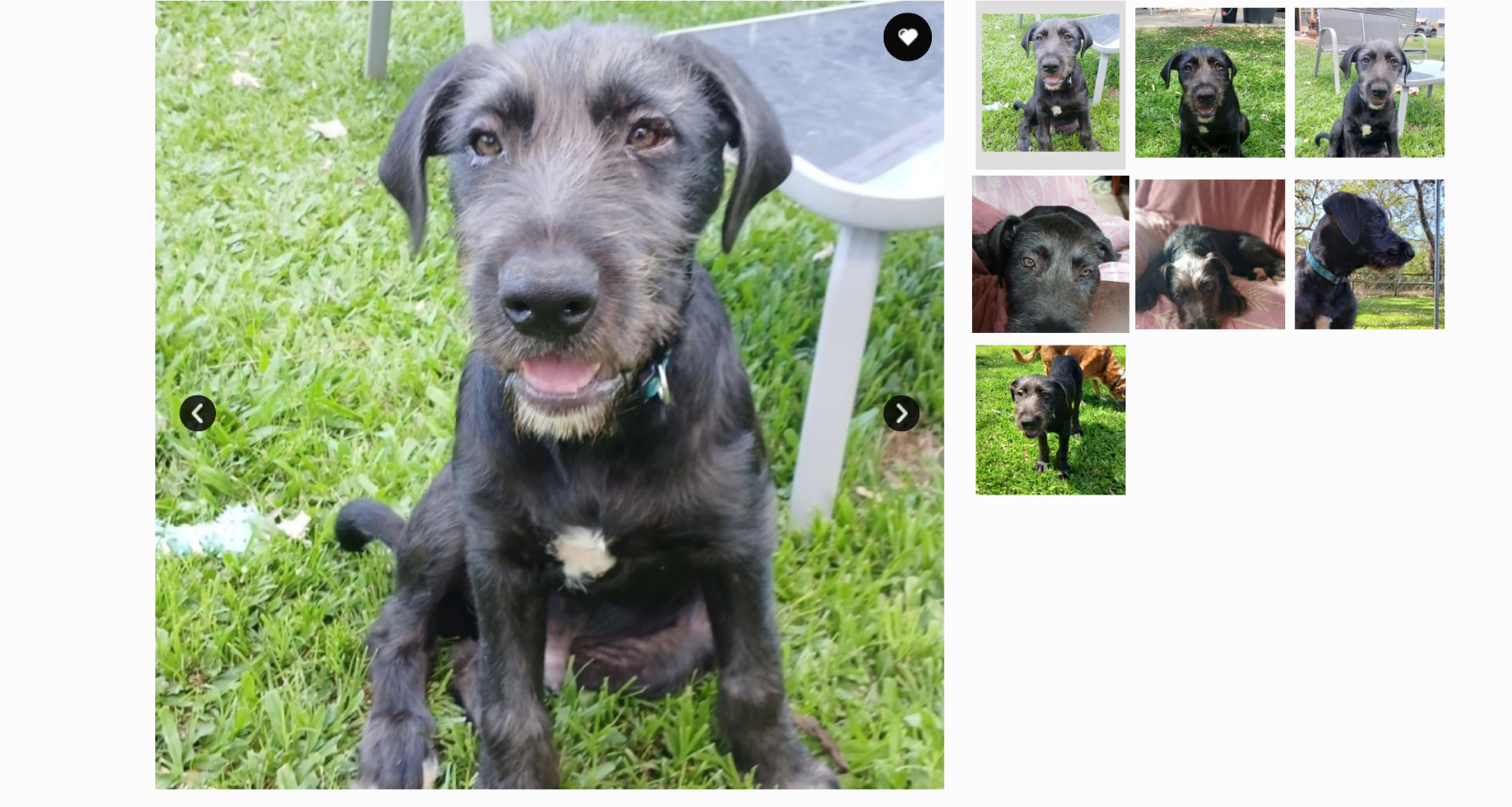
click at [944, 295] on img at bounding box center [930, 264] width 115 height 115
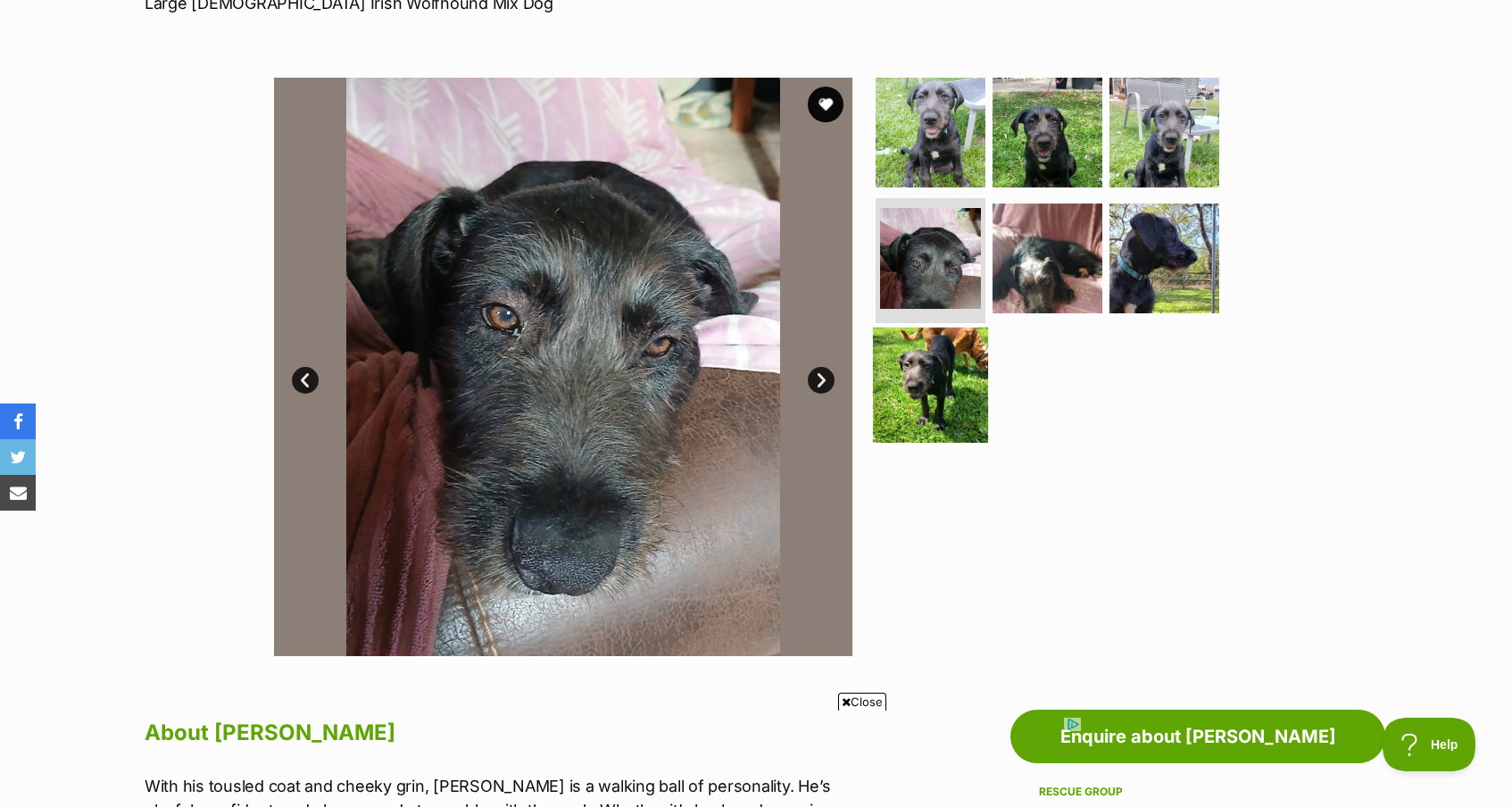
click at [901, 402] on img at bounding box center [930, 385] width 115 height 115
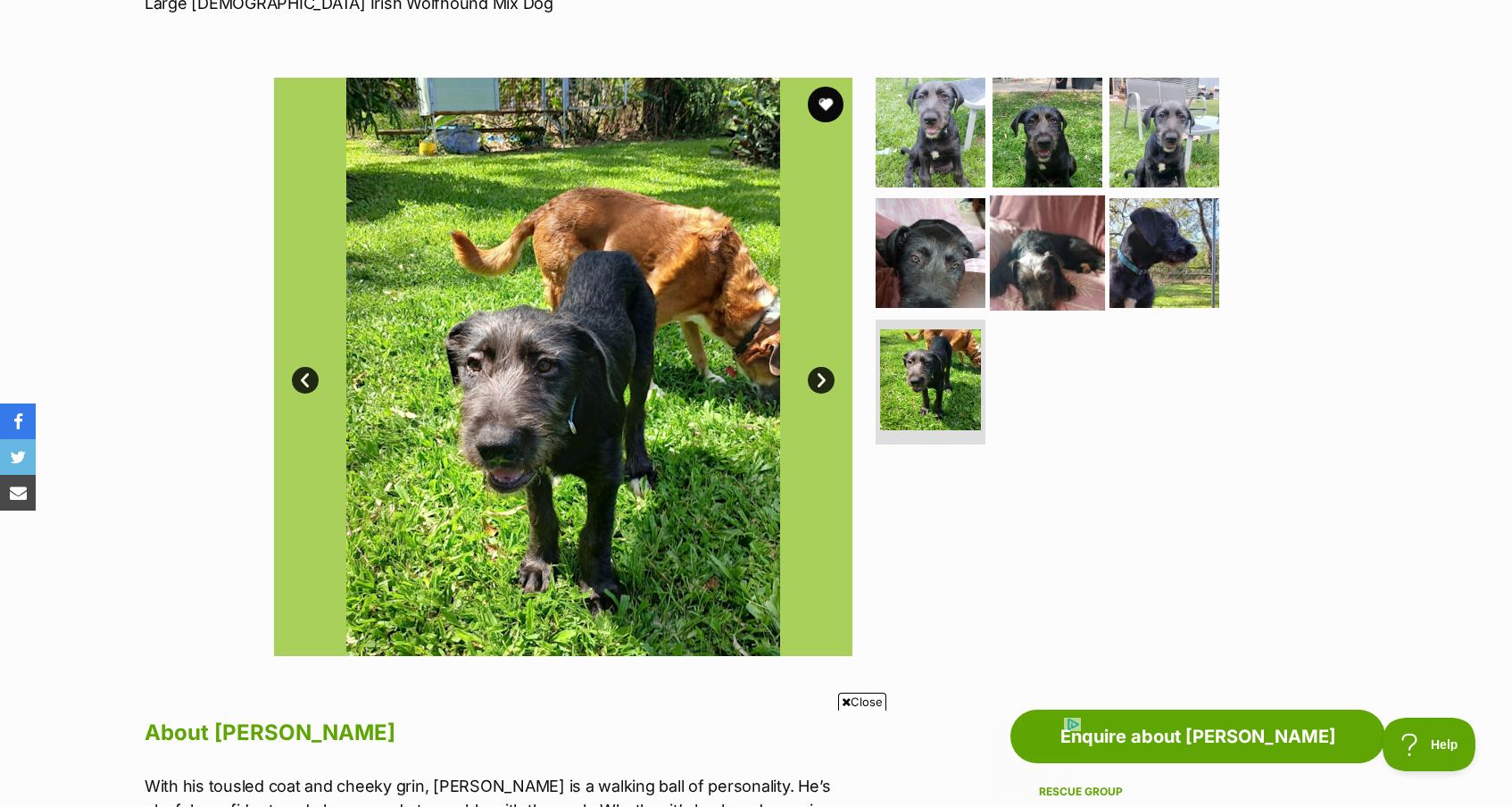
click at [1038, 296] on img at bounding box center [1048, 253] width 115 height 115
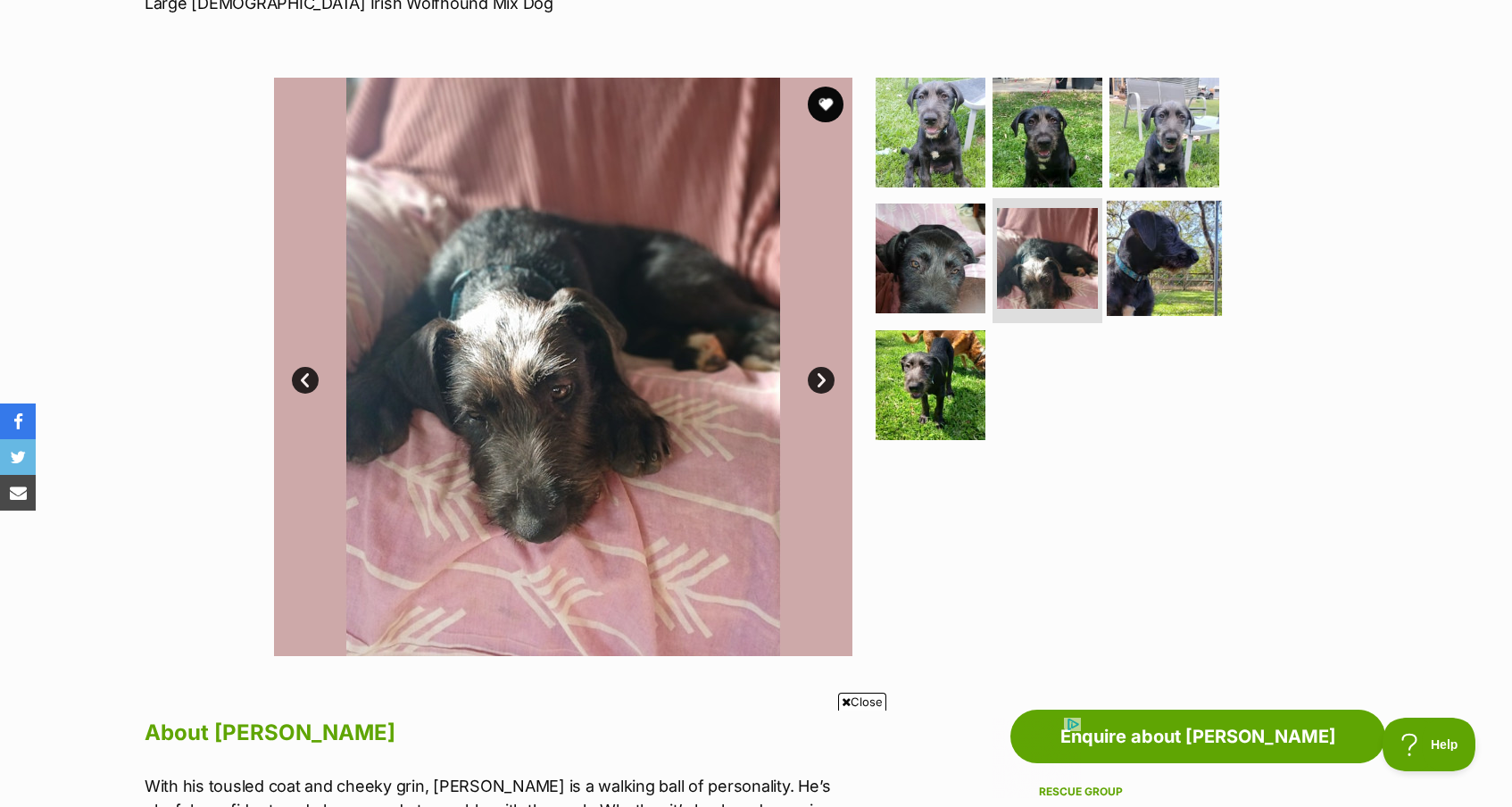
click at [1180, 273] on img at bounding box center [1165, 258] width 115 height 115
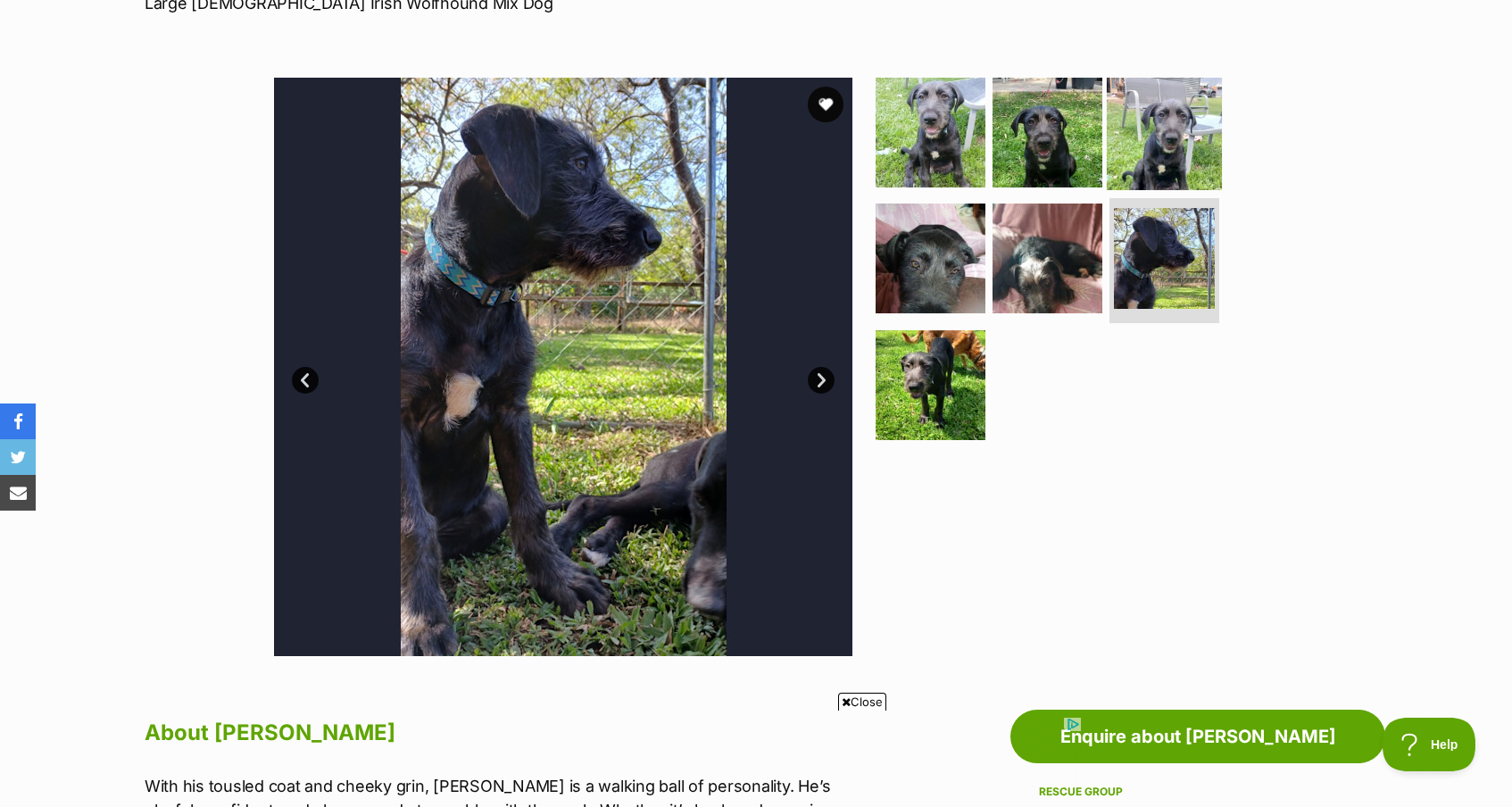
click at [1153, 150] on img at bounding box center [1165, 132] width 115 height 115
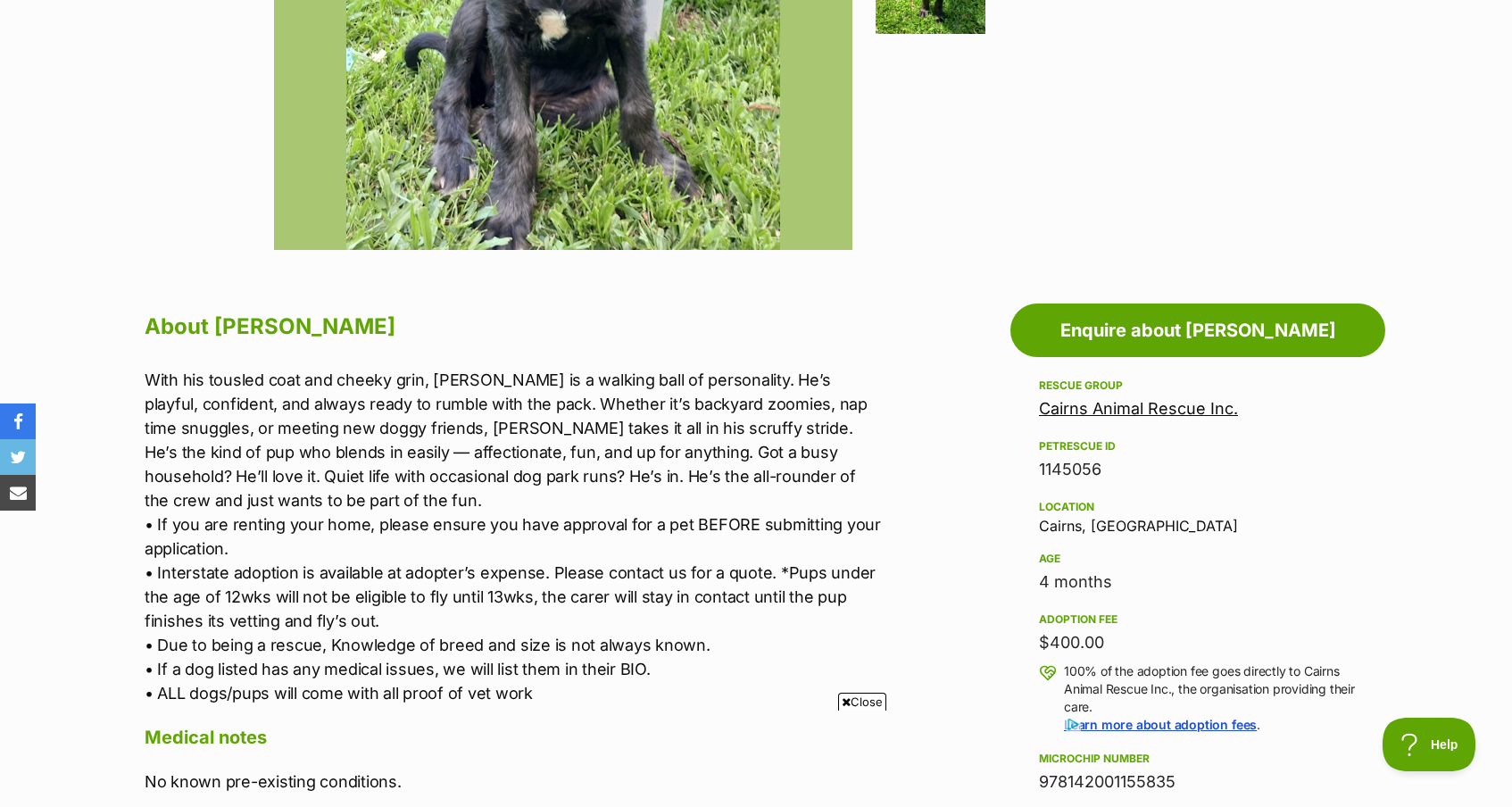
scroll to position [0, 0]
